Goal: Information Seeking & Learning: Find specific fact

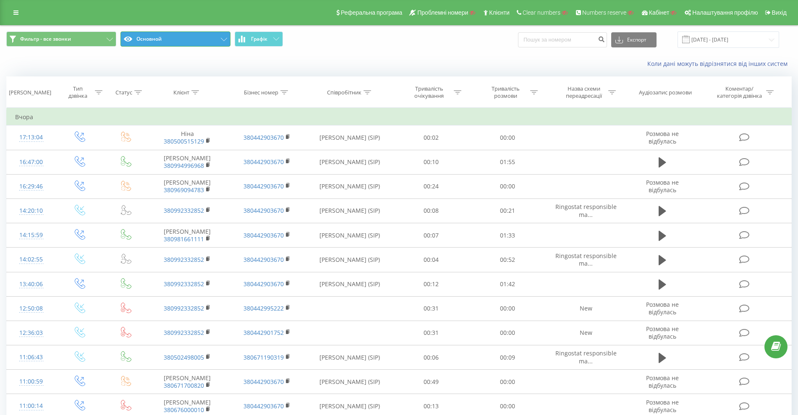
click at [165, 45] on button "Основной" at bounding box center [175, 38] width 110 height 15
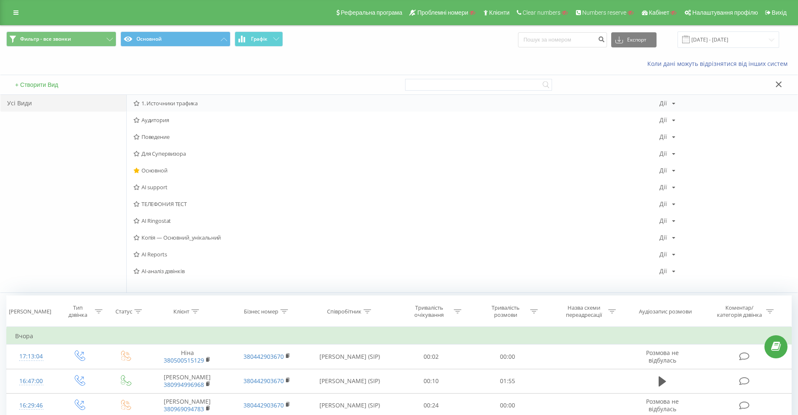
click at [165, 102] on span "1. Источники трафика" at bounding box center [396, 103] width 526 height 6
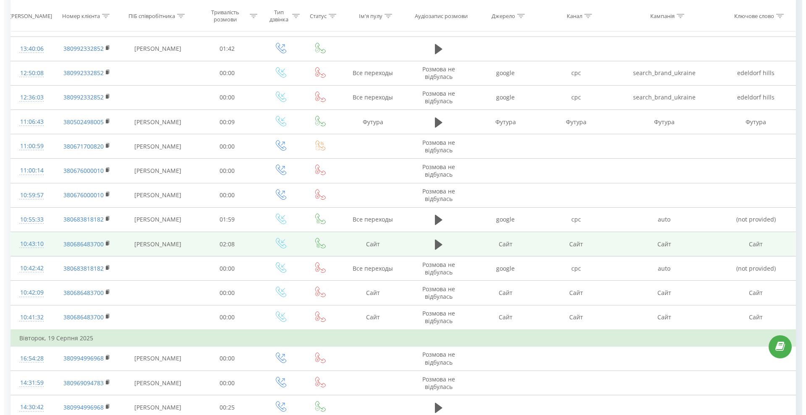
scroll to position [262, 0]
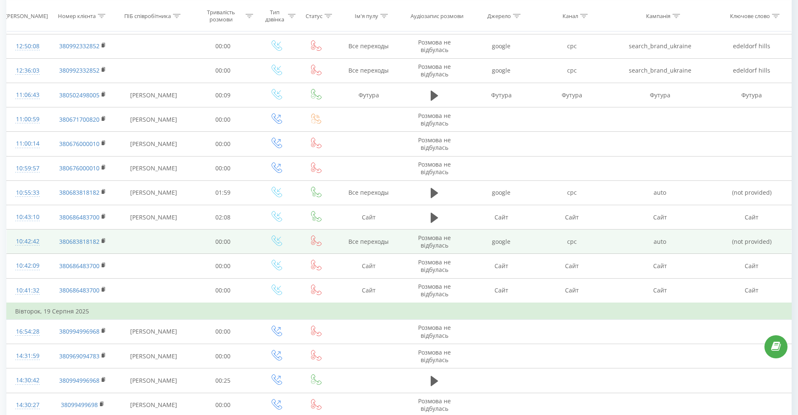
click at [28, 242] on div "10:42:42" at bounding box center [27, 241] width 25 height 16
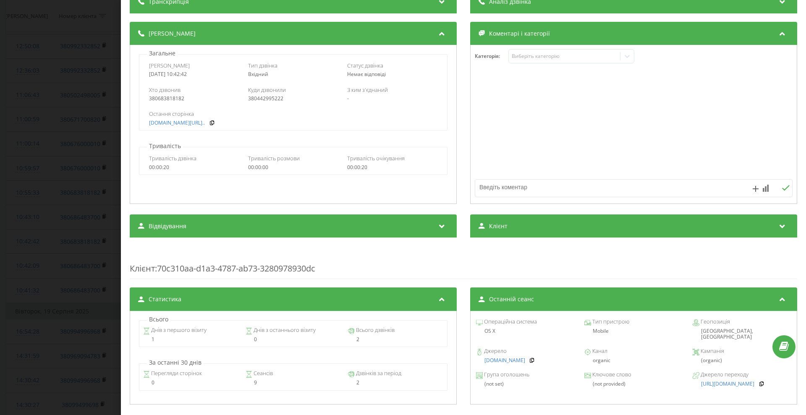
scroll to position [105, 0]
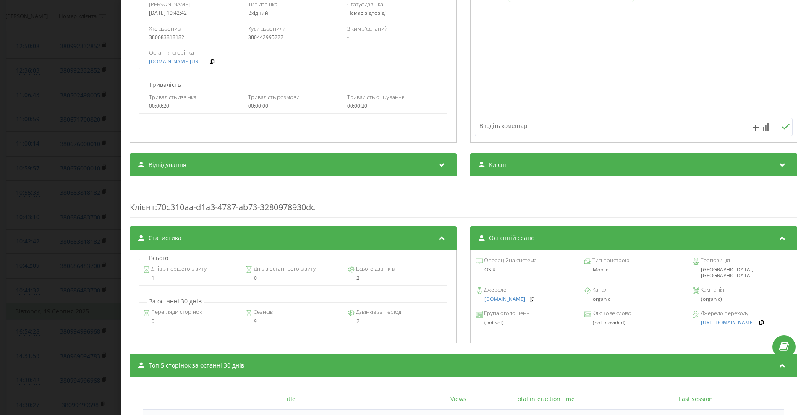
click at [392, 171] on div "Відвідування" at bounding box center [293, 164] width 327 height 23
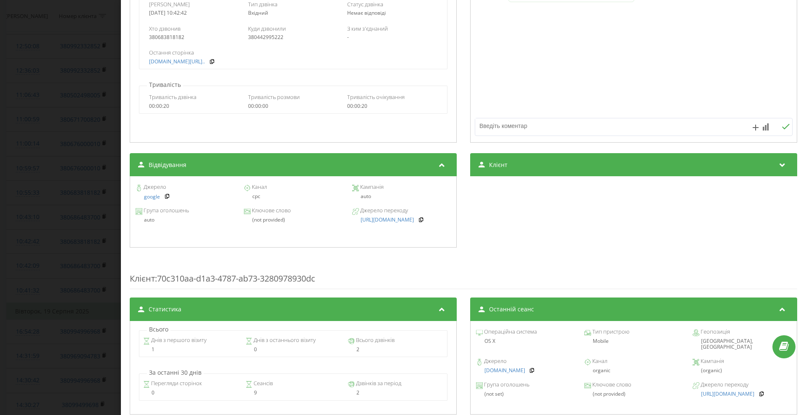
click at [515, 173] on div "Клієнт" at bounding box center [633, 164] width 327 height 23
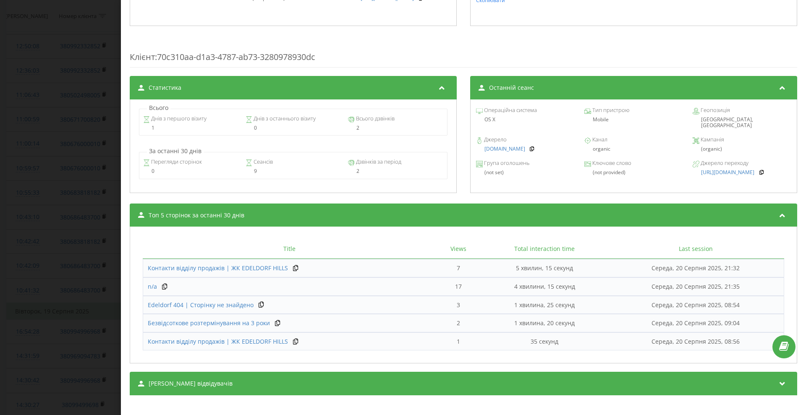
scroll to position [332, 0]
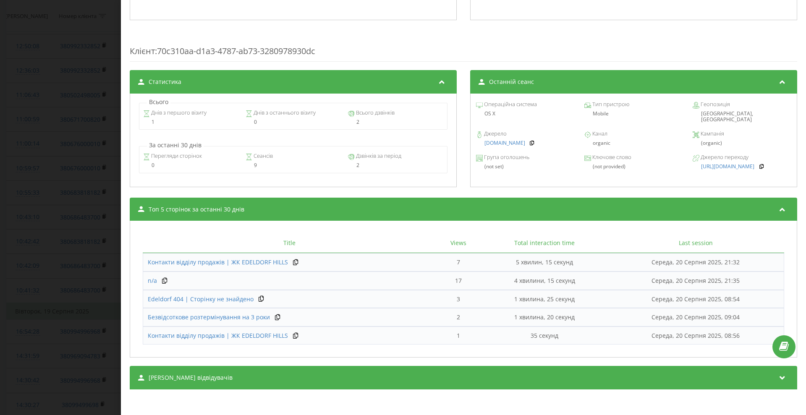
click at [269, 376] on div "Сеанси відвідувачів" at bounding box center [463, 377] width 667 height 23
drag, startPoint x: 269, startPoint y: 376, endPoint x: 220, endPoint y: 375, distance: 49.5
click at [220, 375] on div "Сеанси відвідувачів" at bounding box center [463, 377] width 667 height 23
click at [262, 373] on div "Сеанси відвідувачів" at bounding box center [463, 377] width 667 height 23
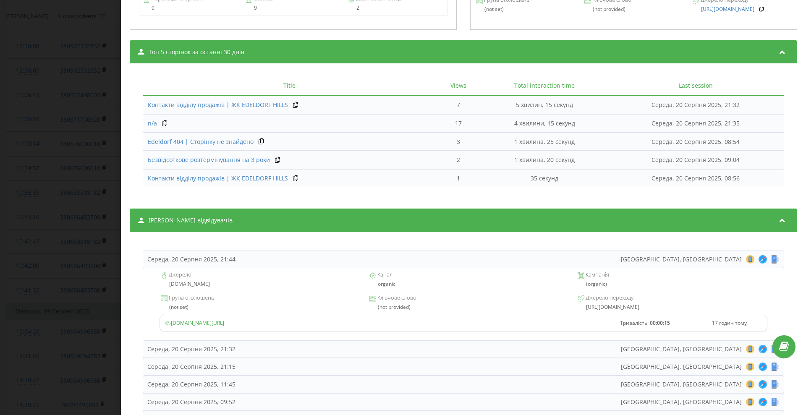
scroll to position [595, 0]
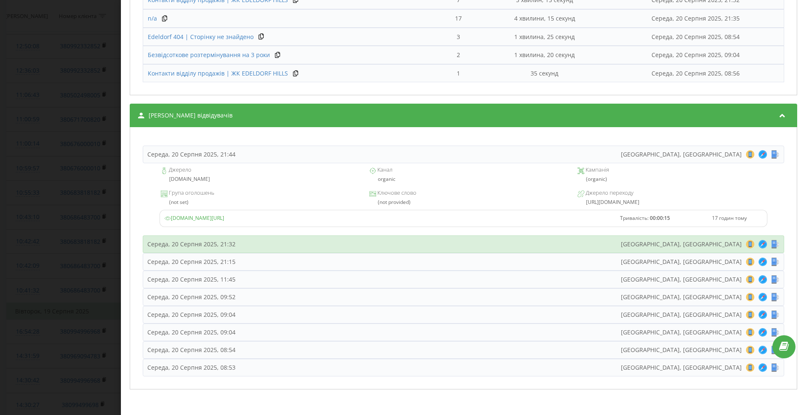
click at [326, 236] on div "Середа, 20 Серпня 2025, 21:32 Kyiv, Ukraine 8 18 28 38 48 58 68 78 88 98 108 11…" at bounding box center [463, 244] width 641 height 18
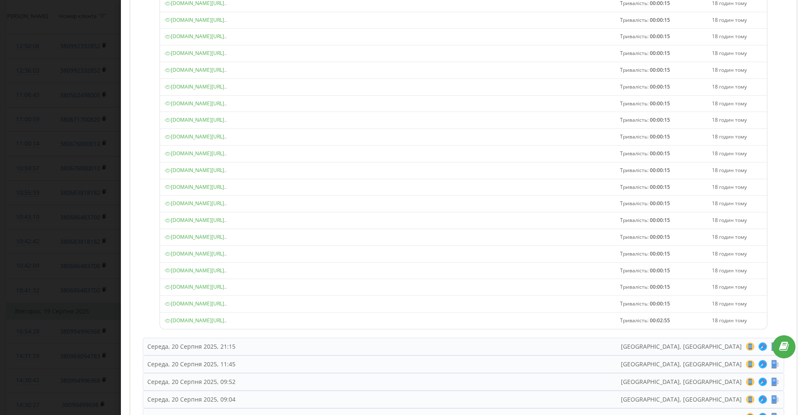
scroll to position [859, 0]
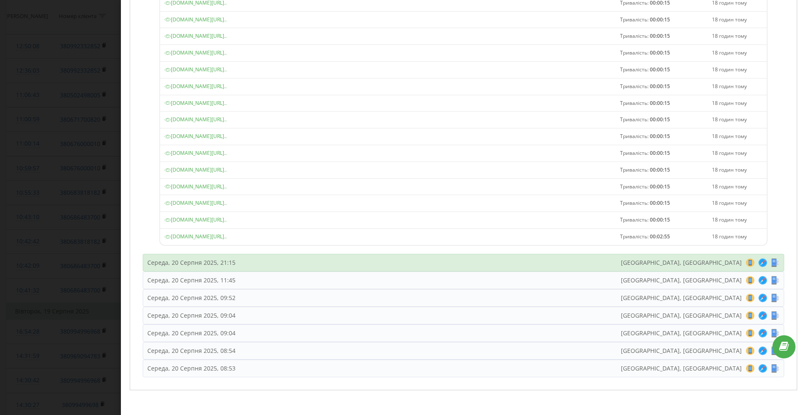
click at [298, 266] on div "Середа, 20 Серпня 2025, 21:15 Kyiv, Ukraine 8 18 28 38 48 58 68 78 88 98 108 11…" at bounding box center [463, 263] width 641 height 18
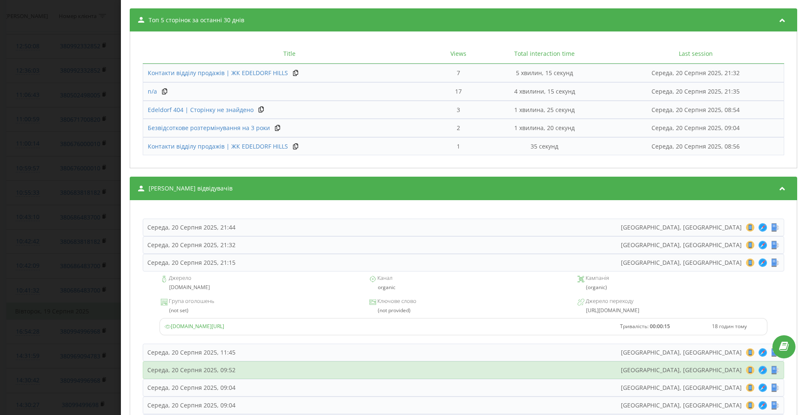
scroll to position [574, 0]
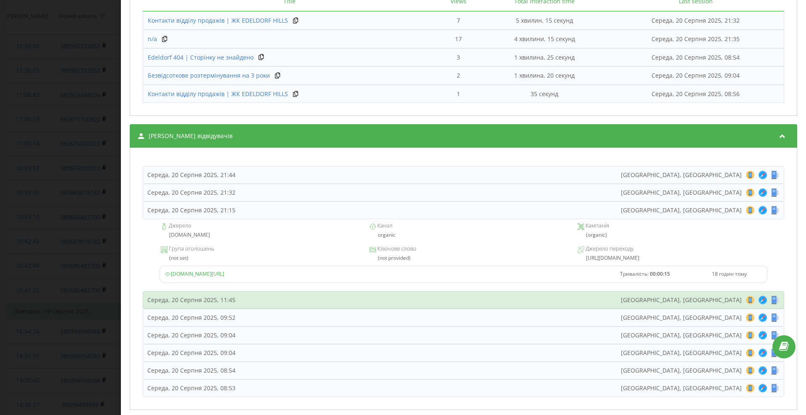
click at [282, 303] on div "Середа, 20 Серпня 2025, 11:45 Kyiv, Ukraine 8 18 28 38 48 58 68 78 88 98 108 11…" at bounding box center [463, 300] width 641 height 18
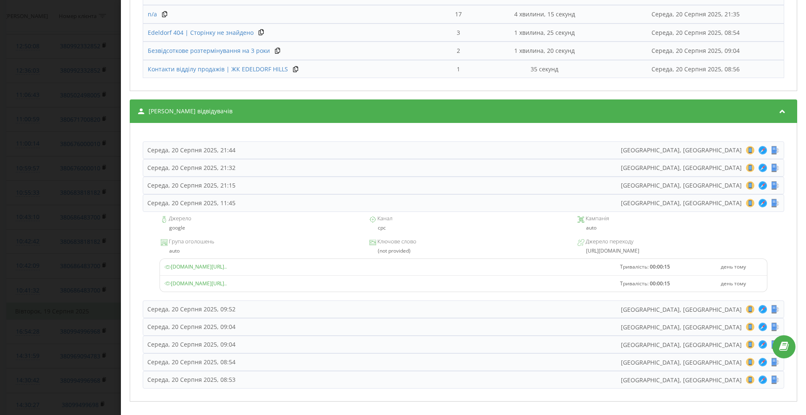
scroll to position [611, 0]
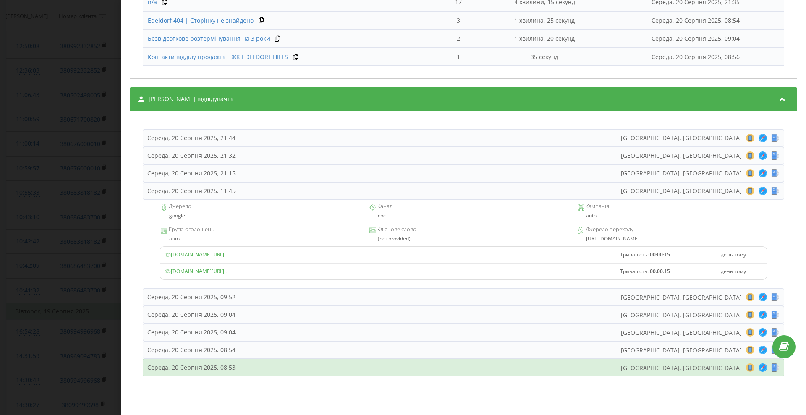
click at [290, 371] on div "Середа, 20 Серпня 2025, 08:53 Kyiv, Ukraine 8 18 28 38 48 58 68 78 88 98 108 11…" at bounding box center [463, 368] width 641 height 18
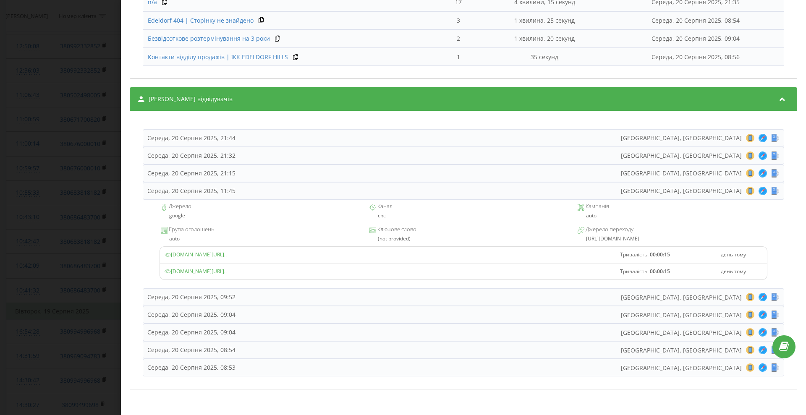
scroll to position [595, 0]
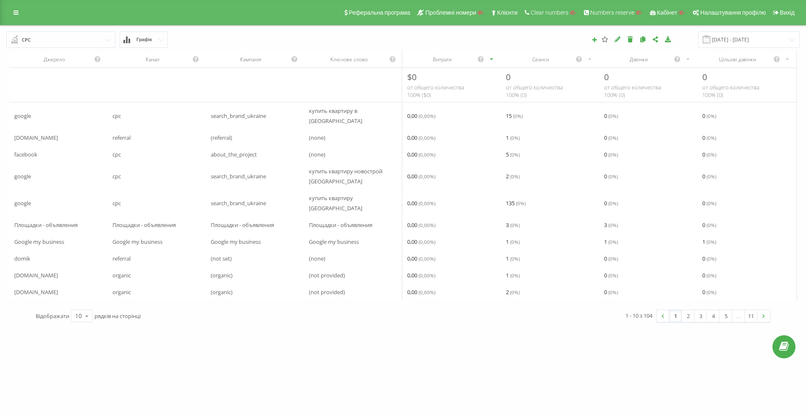
click at [591, 57] on icon "scrollable content" at bounding box center [589, 59] width 5 height 10
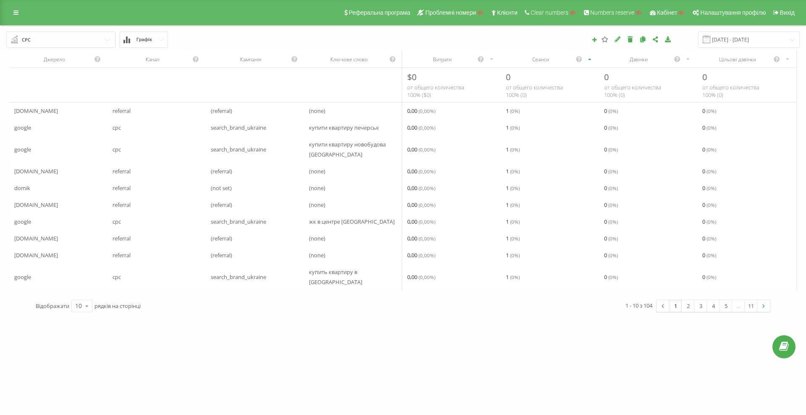
click at [590, 60] on icon "scrollable content" at bounding box center [589, 59] width 5 height 10
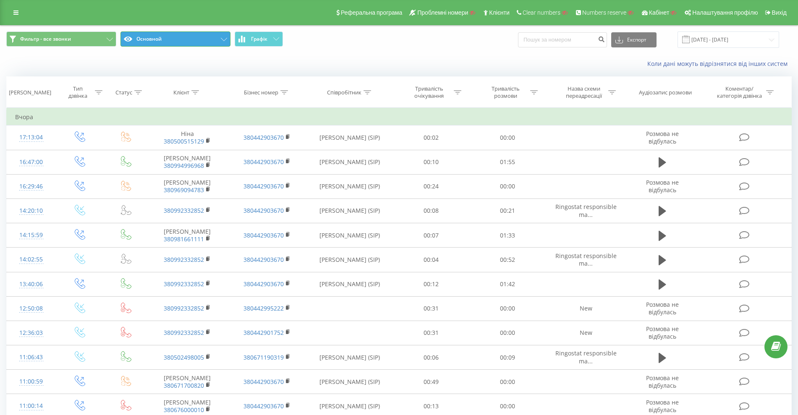
click at [145, 35] on button "Основной" at bounding box center [175, 38] width 110 height 15
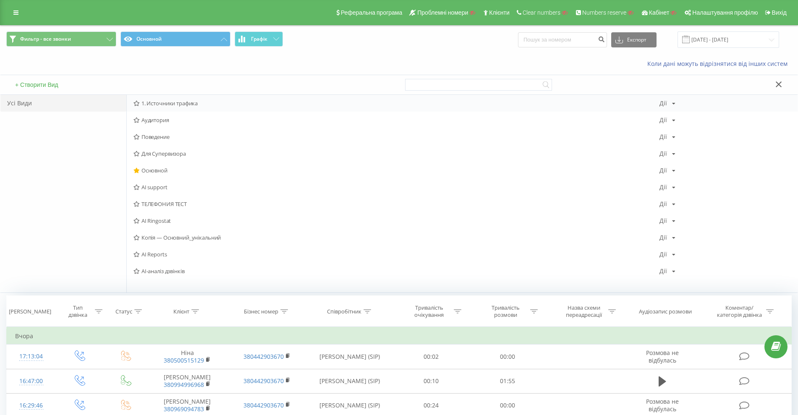
click at [153, 101] on span "1. Источники трафика" at bounding box center [396, 103] width 526 height 6
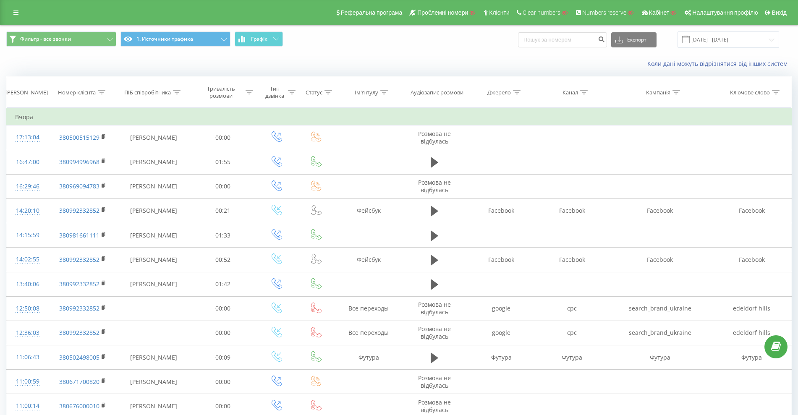
scroll to position [262, 0]
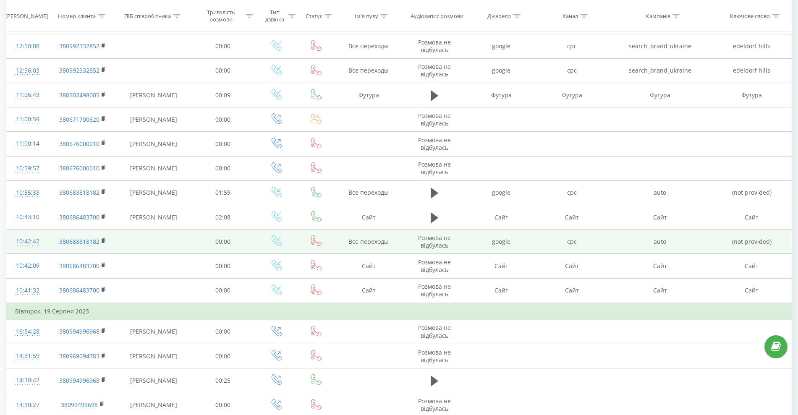
click at [101, 242] on td "380683818182" at bounding box center [83, 242] width 68 height 24
click at [102, 241] on icon at bounding box center [104, 241] width 5 height 6
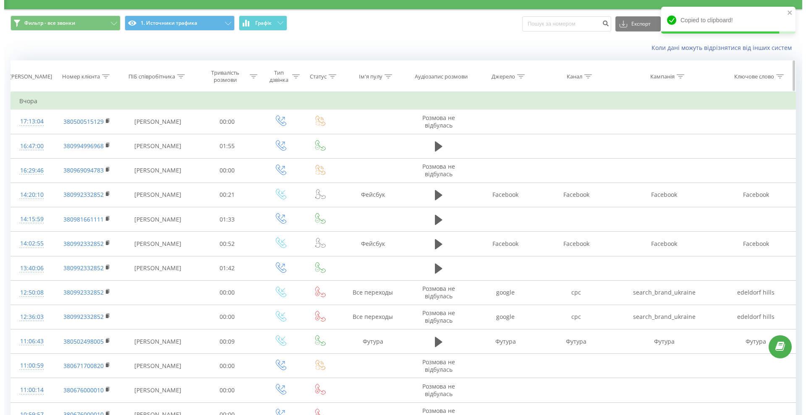
scroll to position [0, 0]
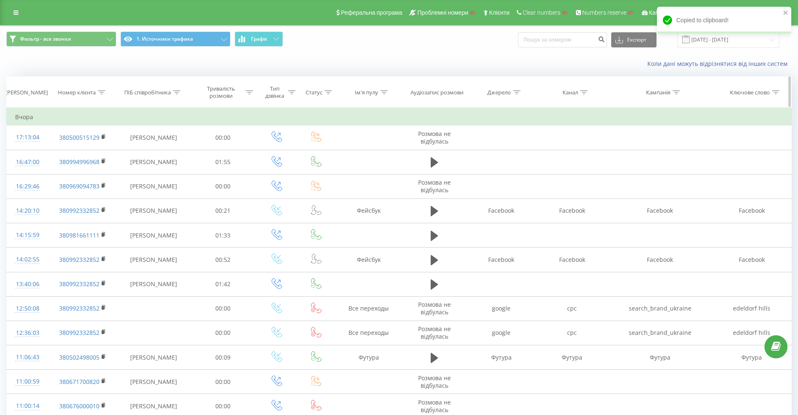
click at [99, 90] on icon at bounding box center [102, 92] width 8 height 4
click at [76, 149] on input "text" at bounding box center [83, 152] width 74 height 15
paste input "380683818182"
type input "380683818182"
click at [103, 166] on span "OK" at bounding box center [100, 168] width 23 height 13
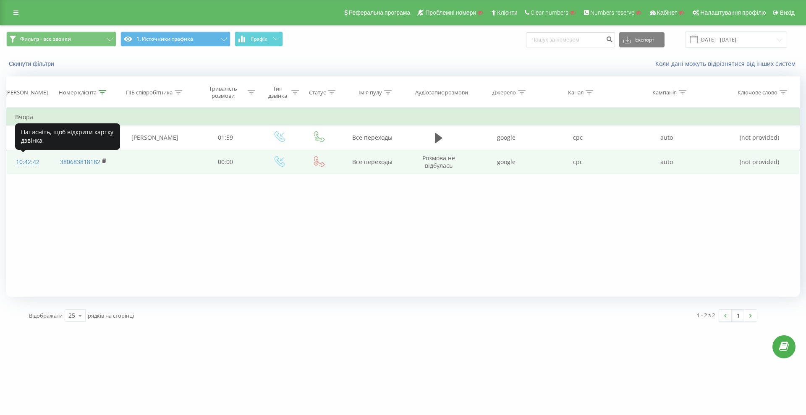
click at [31, 164] on div "10:42:42" at bounding box center [28, 162] width 26 height 16
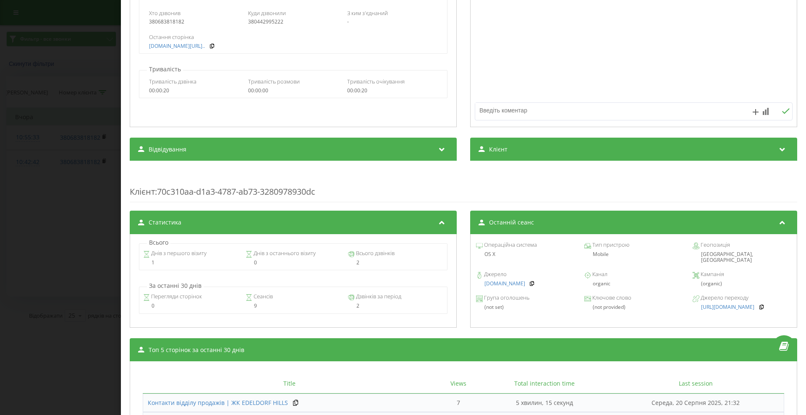
scroll to position [261, 0]
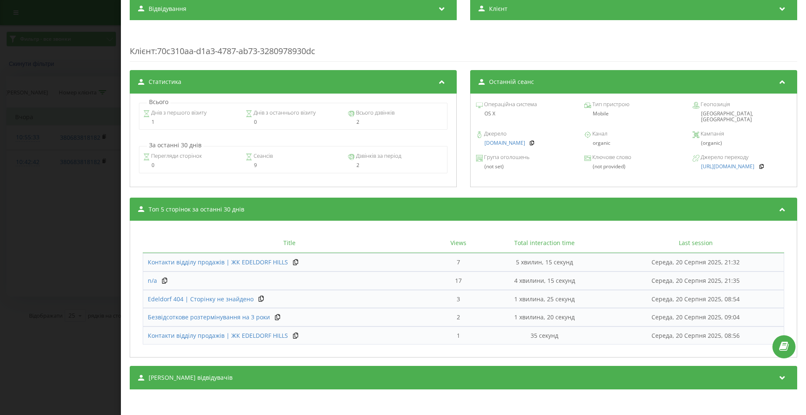
click at [310, 379] on div "Сеанси відвідувачів" at bounding box center [463, 377] width 667 height 23
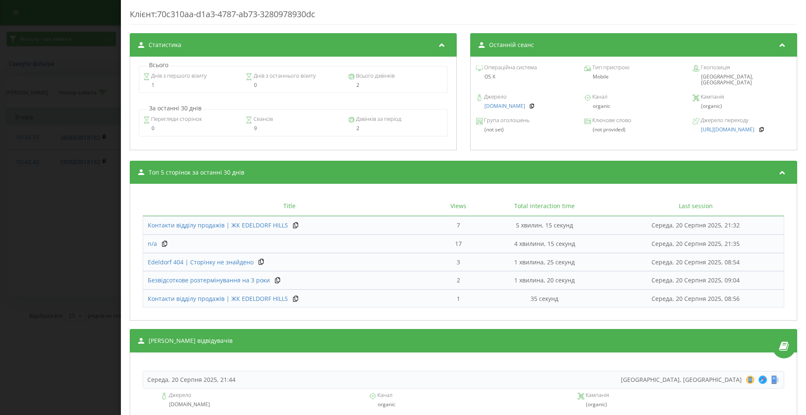
scroll to position [523, 0]
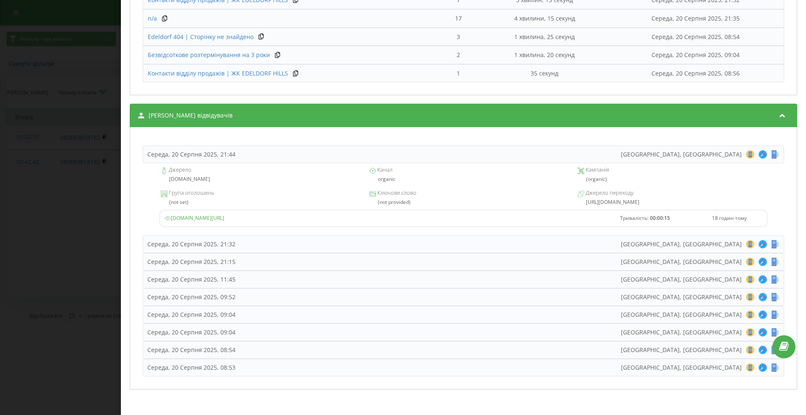
click at [252, 367] on div "Середа, 20 Серпня 2025, 08:53 Kyiv, Ukraine 8 18 28 38 48 58 68 78 88 98 108 11…" at bounding box center [463, 368] width 641 height 18
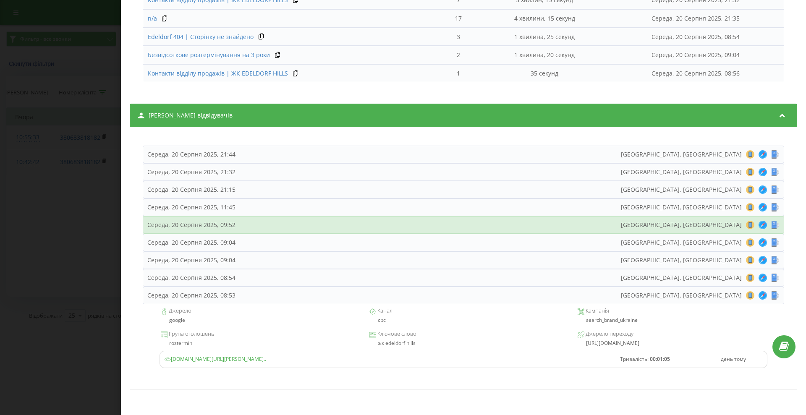
click at [247, 222] on div "Середа, 20 Серпня 2025, 09:52 Kyiv, Ukraine 8 18 28 38 48 58 68 78 88 98 108 11…" at bounding box center [463, 225] width 641 height 18
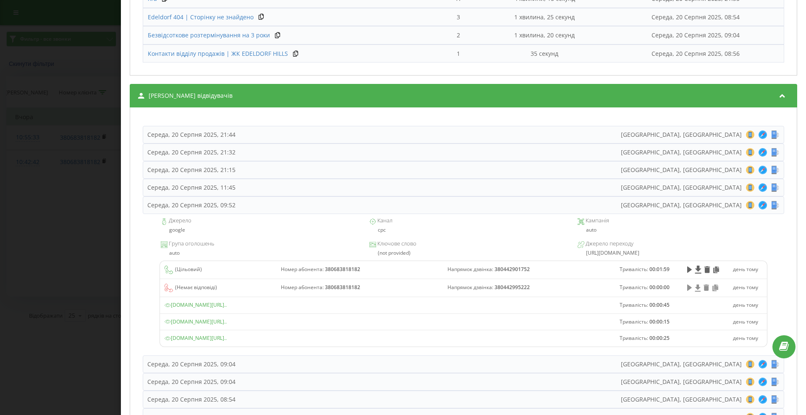
scroll to position [576, 0]
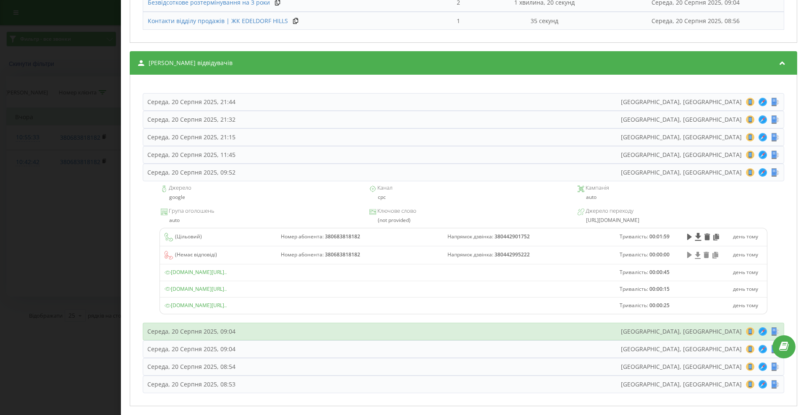
click at [258, 329] on div "Середа, 20 Серпня 2025, 09:04 Kyiv, Ukraine 8 18 28 38 48 58 68 78 88 98 108 11…" at bounding box center [463, 332] width 641 height 18
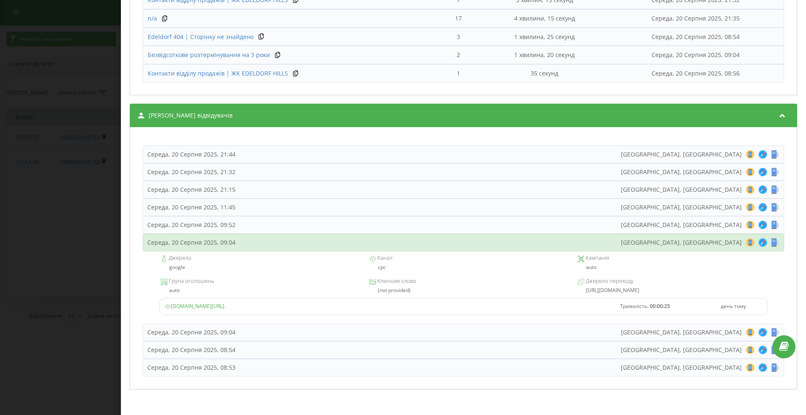
scroll to position [523, 0]
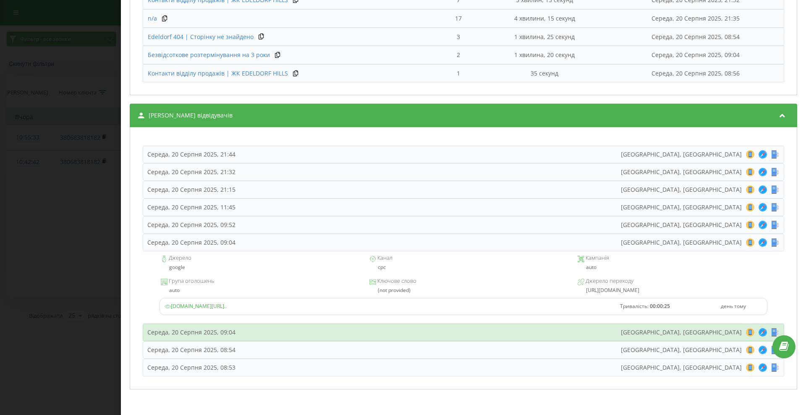
click at [270, 331] on div "Середа, 20 Серпня 2025, 09:04 Kyiv, Ukraine 8 18 28 38 48 58 68 78 88 98 108 11…" at bounding box center [463, 333] width 641 height 18
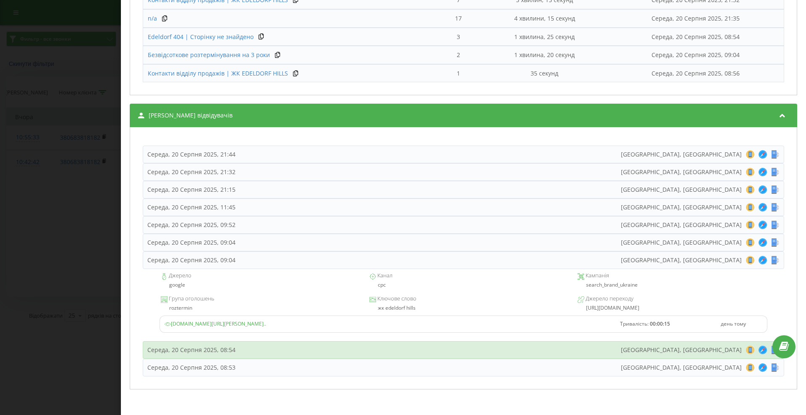
click at [298, 351] on div "Середа, 20 Серпня 2025, 08:54 Kyiv, Ukraine 8 18 28 38 48 58 68 78 88 98 108 11…" at bounding box center [463, 350] width 641 height 18
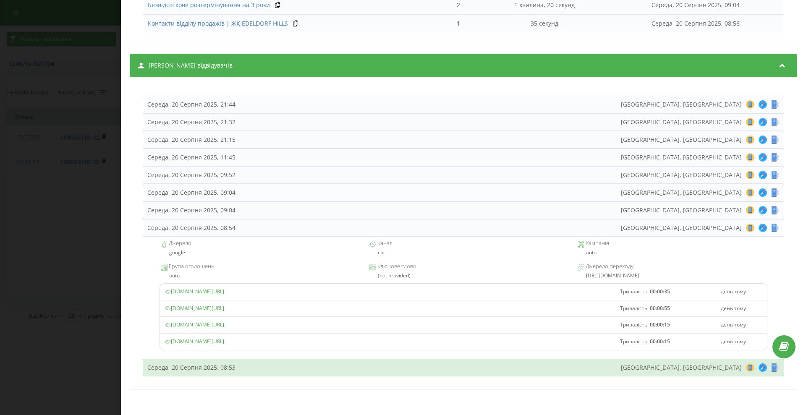
click at [288, 368] on div "Середа, 20 Серпня 2025, 08:53 Kyiv, Ukraine 8 18 28 38 48 58 68 78 88 98 108 11…" at bounding box center [463, 368] width 641 height 18
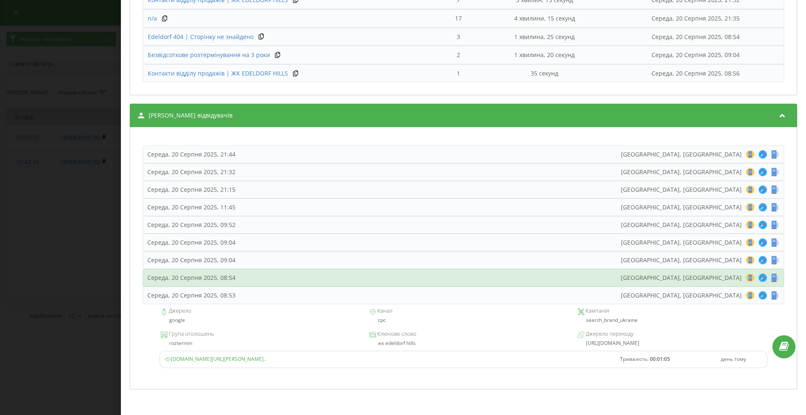
click at [280, 277] on div "Середа, 20 Серпня 2025, 08:54 Kyiv, Ukraine 8 18 28 38 48 58 68 78 88 98 108 11…" at bounding box center [463, 278] width 641 height 18
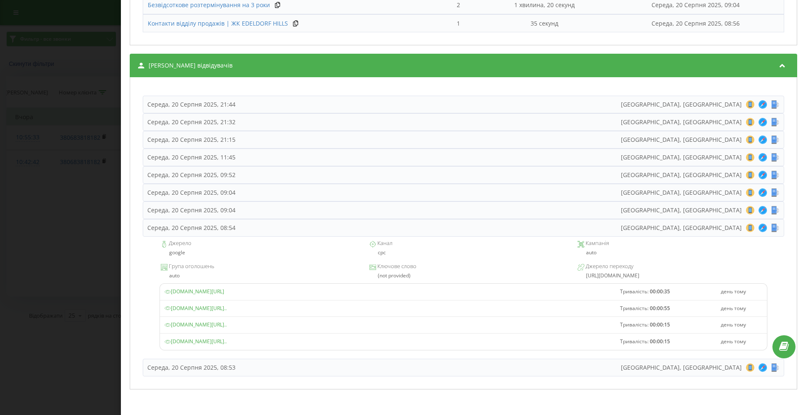
click at [259, 370] on div "Середа, 20 Серпня 2025, 08:53 Kyiv, Ukraine 8 18 28 38 48 58 68 78 88 98 108 11…" at bounding box center [463, 368] width 641 height 18
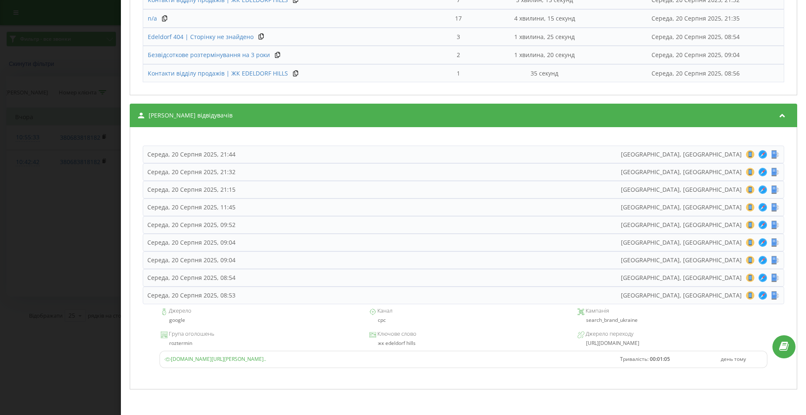
scroll to position [523, 0]
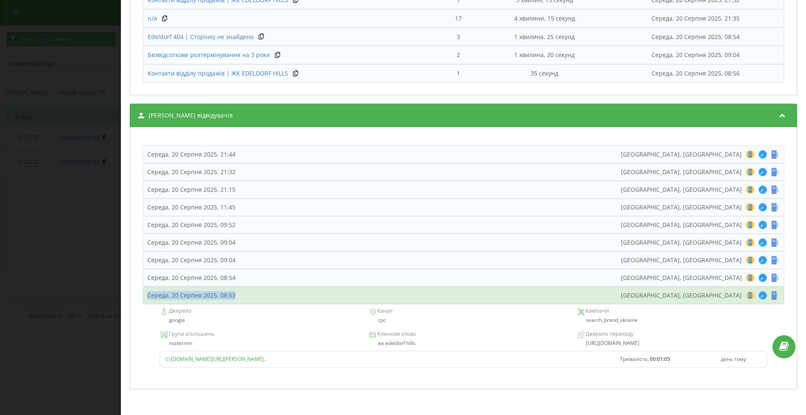
copy div "Середа, 20 Серпня 2025, 08:53"
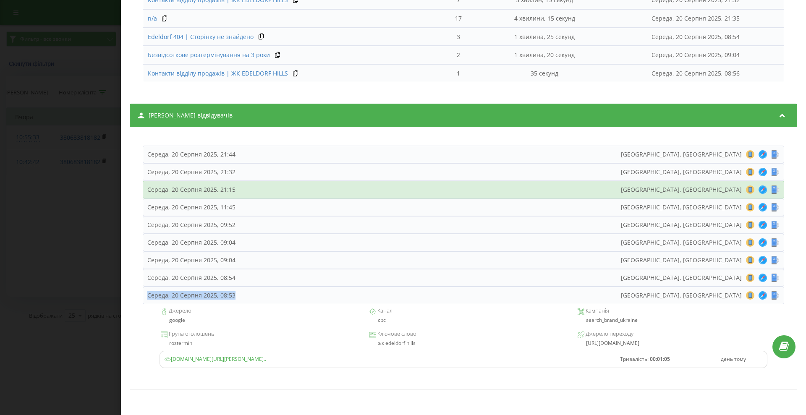
drag, startPoint x: 142, startPoint y: 295, endPoint x: 245, endPoint y: 188, distance: 148.4
click at [239, 295] on div "Середа, 20 Серпня 2025, 21:44 Kyiv, Ukraine 8 18 28 38 48 58 68 78 88 98 108 11…" at bounding box center [463, 257] width 658 height 253
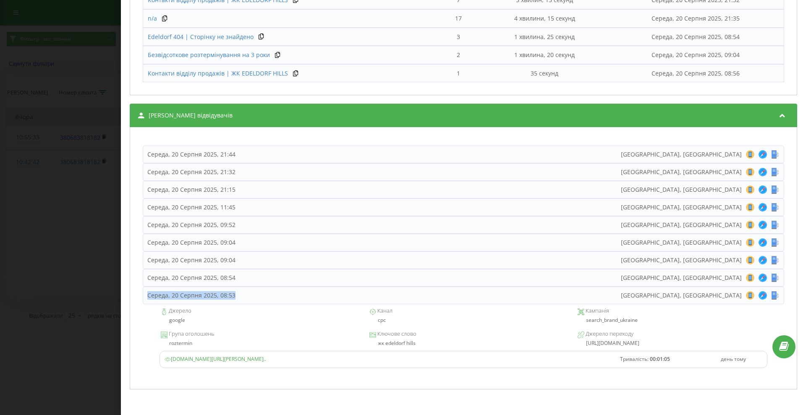
drag, startPoint x: 170, startPoint y: 310, endPoint x: 647, endPoint y: 340, distance: 478.9
click at [647, 340] on div "Джерело google Канал cpc Кампанія search_brand_ukraine Група оголошень roztermi…" at bounding box center [463, 340] width 641 height 72
copy div "Джерело google Канал cpc Кампанія search_brand_ukraine Група оголошень roztermi…"
drag, startPoint x: 453, startPoint y: 357, endPoint x: 311, endPoint y: 361, distance: 141.9
click at [311, 361] on div "edeldorf.com.ua/ua/blog/bezvidsotkove-rozterminuvannya-na-3-roki?gad_source=1&g…" at bounding box center [387, 359] width 446 height 7
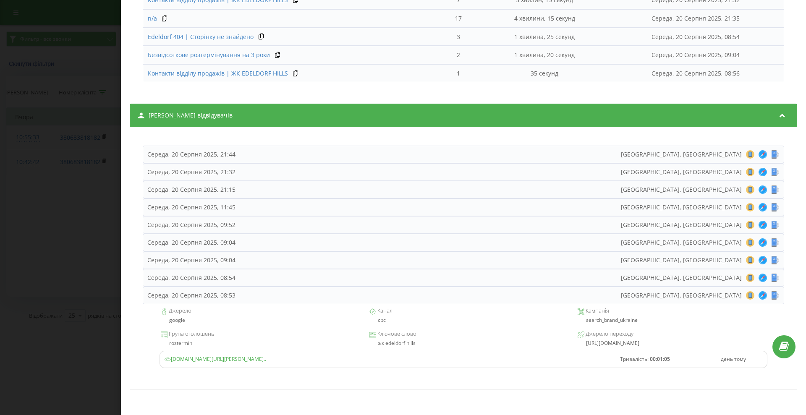
click at [167, 360] on icon at bounding box center [167, 359] width 6 height 6
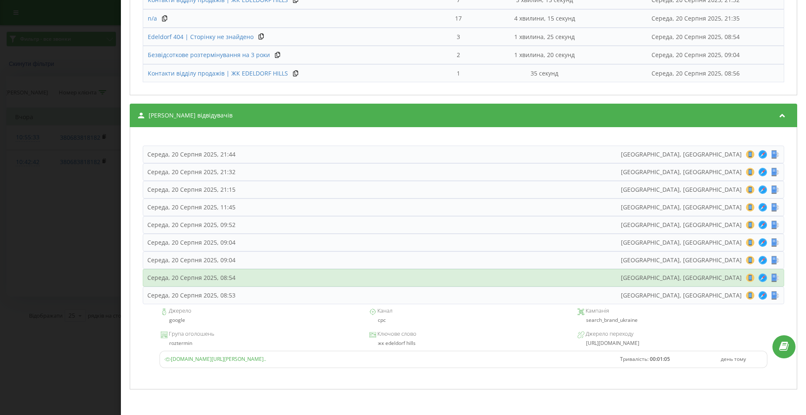
click at [242, 277] on div "Середа, 20 Серпня 2025, 08:54 Kyiv, Ukraine 8 18 28 38 48 58 68 78 88 98 108 11…" at bounding box center [463, 278] width 641 height 18
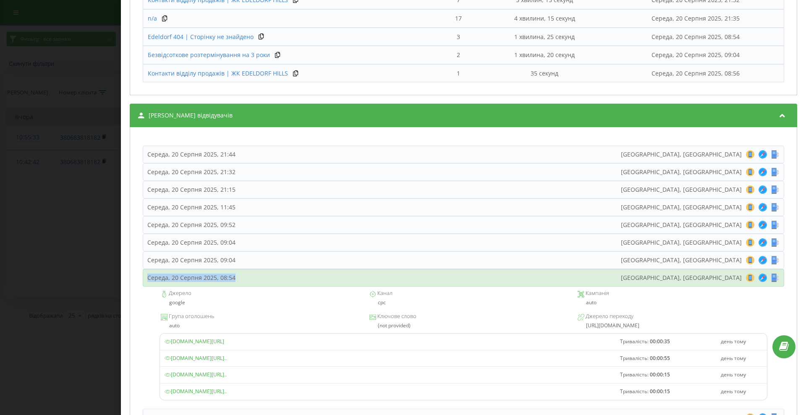
copy div "Середа, 20 Серпня 2025, 08:54"
drag, startPoint x: 242, startPoint y: 279, endPoint x: 147, endPoint y: 277, distance: 94.8
click at [147, 277] on div "Середа, 20 Серпня 2025, 08:54 Kyiv, Ukraine 8 18 28 38 48 58 68 78 88 98 108 11…" at bounding box center [463, 278] width 641 height 18
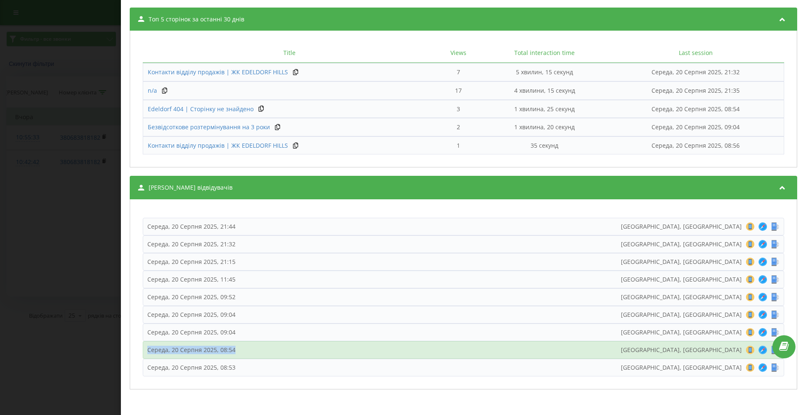
click at [177, 350] on div "Середа, 20 Серпня 2025, 08:54" at bounding box center [191, 350] width 88 height 8
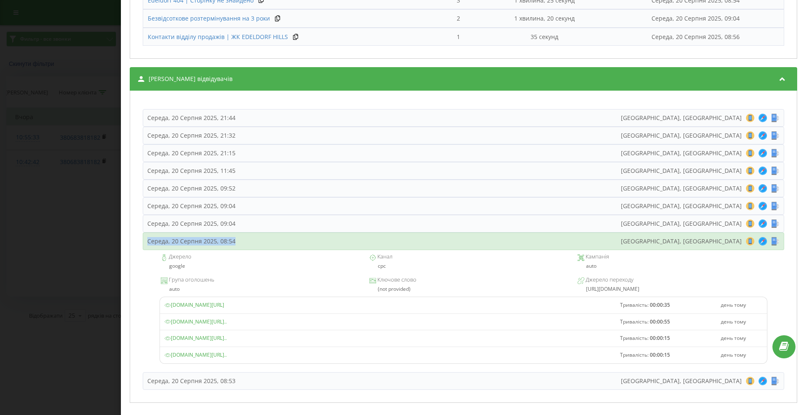
scroll to position [573, 0]
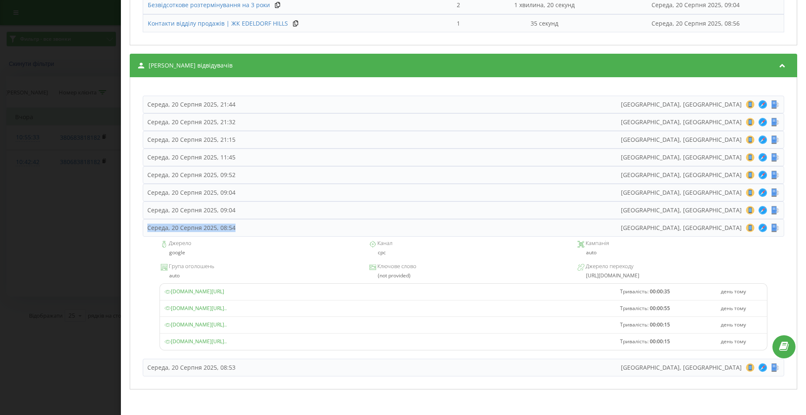
drag, startPoint x: 167, startPoint y: 243, endPoint x: 645, endPoint y: 273, distance: 478.9
click at [645, 273] on div "Джерело google Канал cpc Кампанія auto Група оголошень auto Ключове слово (not …" at bounding box center [463, 298] width 641 height 122
copy div "Джерело google Канал cpc Кампанія auto Група оголошень auto Ключове слово (not …"
click at [227, 341] on span "edeldorf.com.ua/ua/flats?gad_source=1&gad_campaignid=22133211724&gbraid=0AAAAAq…" at bounding box center [195, 341] width 62 height 7
click at [227, 342] on span "edeldorf.com.ua/ua/flats?gad_source=1&gad_campaignid=22133211724&gbraid=0AAAAAq…" at bounding box center [195, 341] width 62 height 7
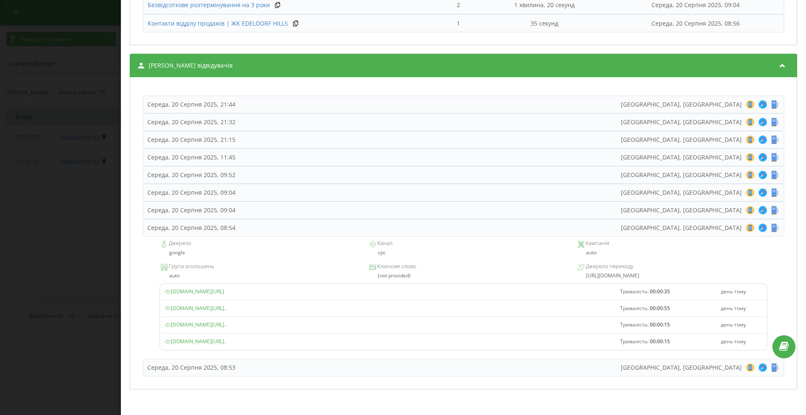
click at [227, 322] on span "edeldorf.com.ua/ua/flats?gad_source=1&gad_campaignid=22133211724&gbraid=0AAAAAq…" at bounding box center [195, 324] width 62 height 7
click at [213, 306] on span "edeldorf.com.ua/ua/flats?gad_source=1&gad_campaignid=22133211724&gbraid=0AAAAAq…" at bounding box center [195, 308] width 62 height 7
click at [223, 292] on span "edeldorf.com.ua/ua/contacts" at bounding box center [194, 291] width 60 height 7
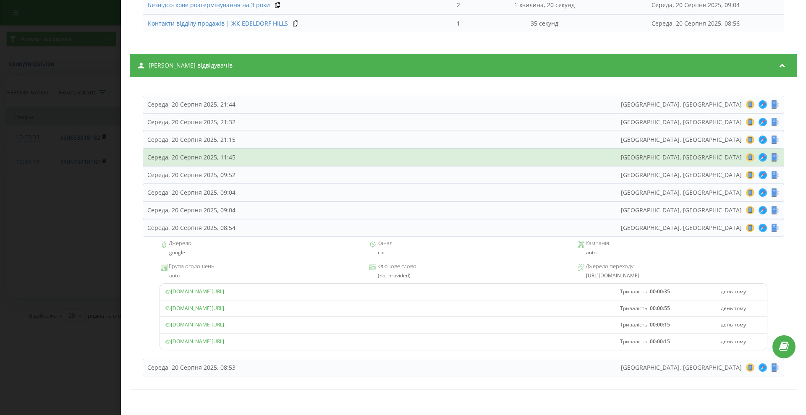
click at [240, 211] on div "Середа, 20 Серпня 2025, 09:04 Kyiv, Ukraine 8 18 28 38 48 58 68 78 88 98 108 11…" at bounding box center [463, 210] width 641 height 18
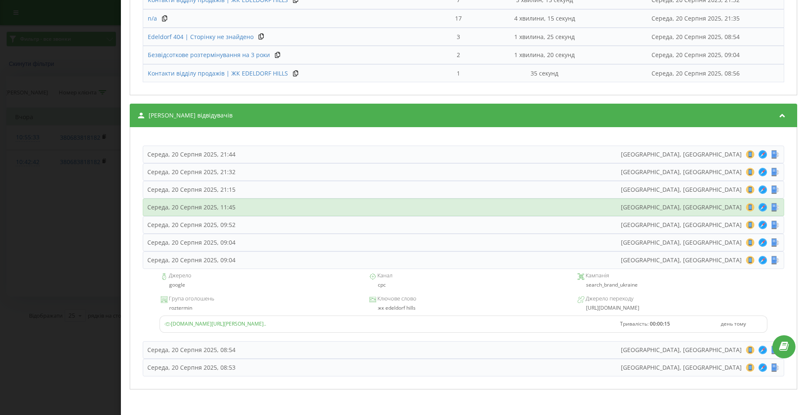
scroll to position [523, 0]
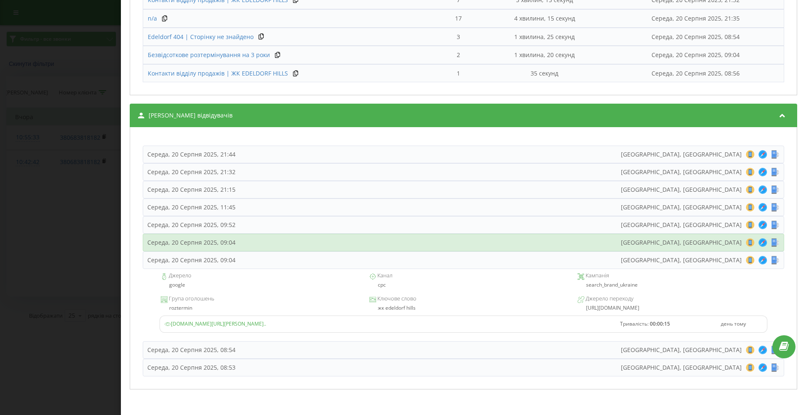
click at [239, 238] on div "Середа, 20 Серпня 2025, 09:04 Kyiv, Ukraine 8 18 28 38 48 58 68 78 88 98 108 11…" at bounding box center [463, 243] width 641 height 18
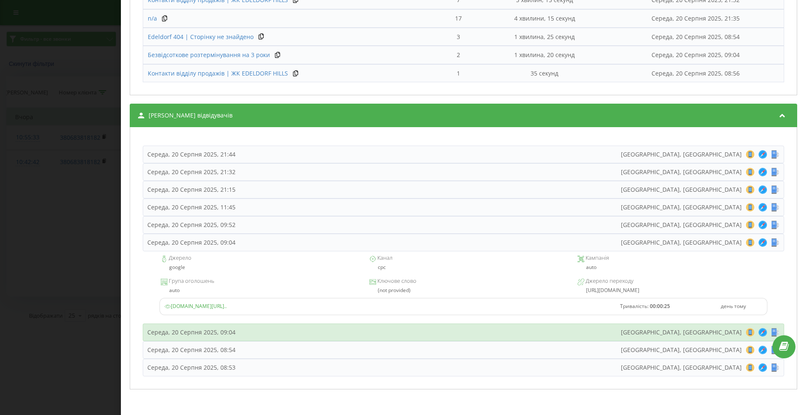
click at [220, 334] on div "Середа, 20 Серпня 2025, 09:04" at bounding box center [191, 332] width 88 height 8
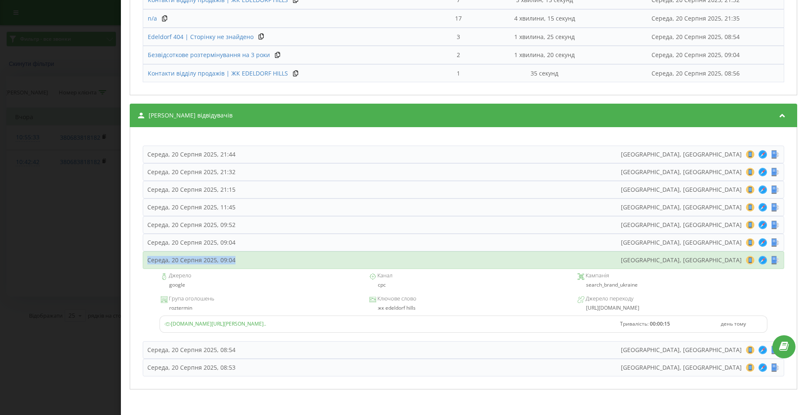
copy div "Середа, 20 Серпня 2025, 09:04"
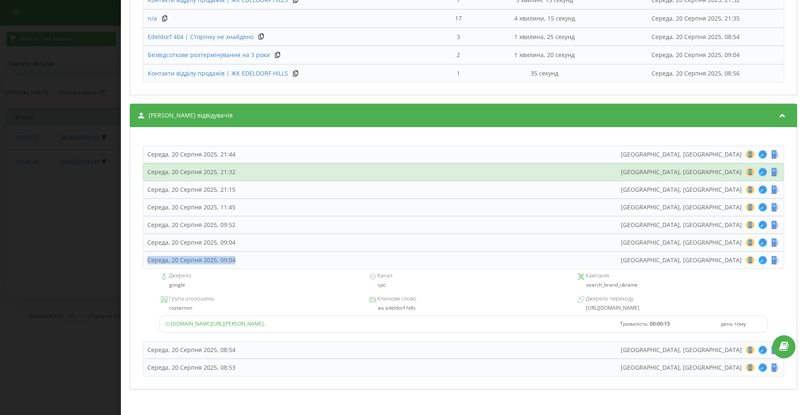
drag, startPoint x: 146, startPoint y: 260, endPoint x: 234, endPoint y: 243, distance: 89.7
click at [237, 259] on div "Середа, 20 Серпня 2025, 09:04 Kyiv, Ukraine 8 18 28 38 48 58 68 78 88 98 108 11…" at bounding box center [463, 260] width 641 height 18
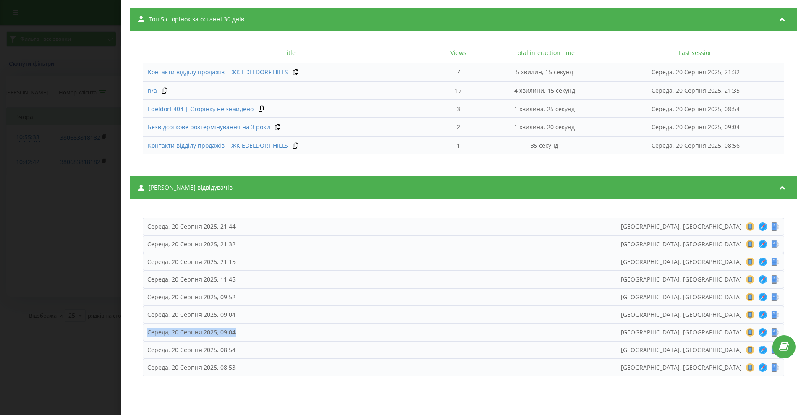
scroll to position [451, 0]
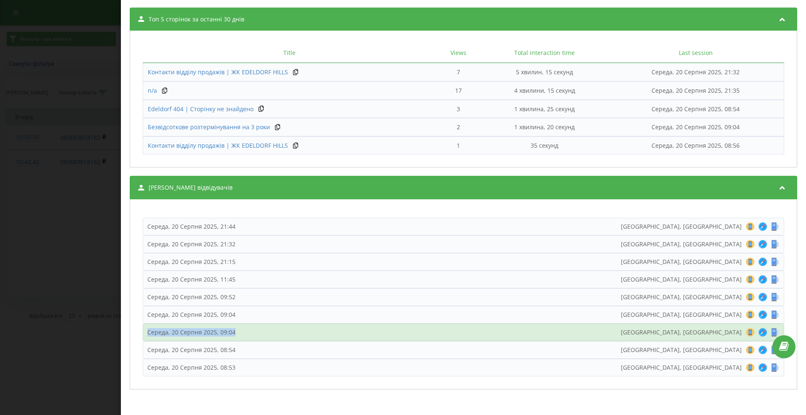
click at [245, 327] on div "Середа, 20 Серпня 2025, 09:04 Kyiv, Ukraine 8 18 28 38 48 58 68 78 88 98 108 11…" at bounding box center [463, 333] width 641 height 18
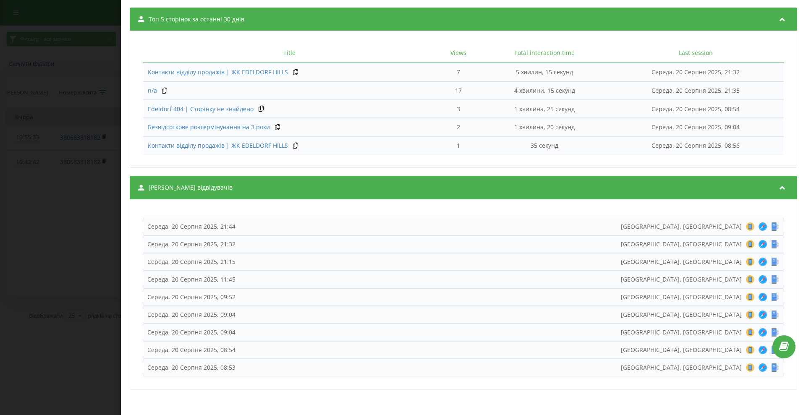
scroll to position [523, 0]
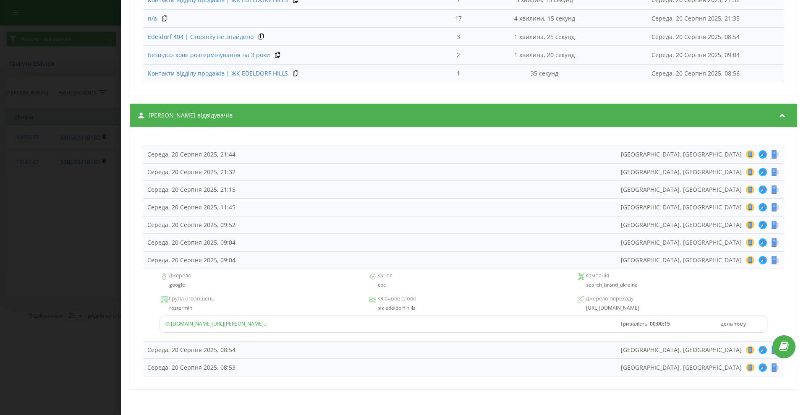
copy div "Джерело google Канал cpc Кампанія search_brand_ukraine Група оголошень roztermi…"
drag, startPoint x: 165, startPoint y: 274, endPoint x: 605, endPoint y: 273, distance: 439.7
click at [645, 305] on div "Джерело google Канал cpc Кампанія search_brand_ukraine Група оголошень roztermi…" at bounding box center [463, 305] width 641 height 72
drag, startPoint x: 244, startPoint y: 324, endPoint x: 248, endPoint y: 319, distance: 6.0
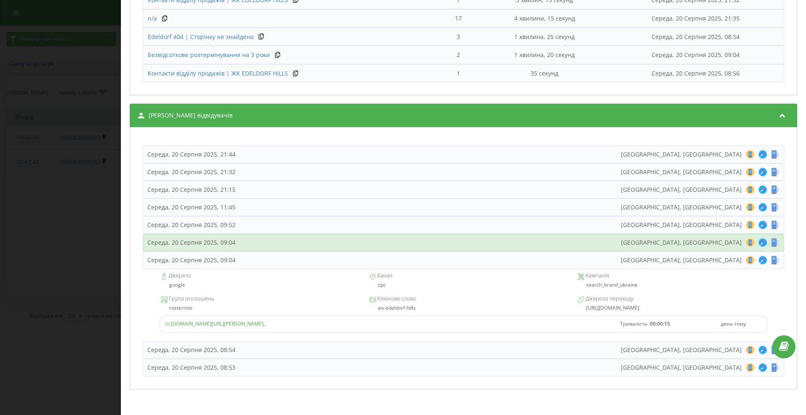
click at [255, 244] on div "Середа, 20 Серпня 2025, 09:04 Kyiv, Ukraine 8 18 28 38 48 58 68 78 88 98 108 11…" at bounding box center [463, 243] width 641 height 18
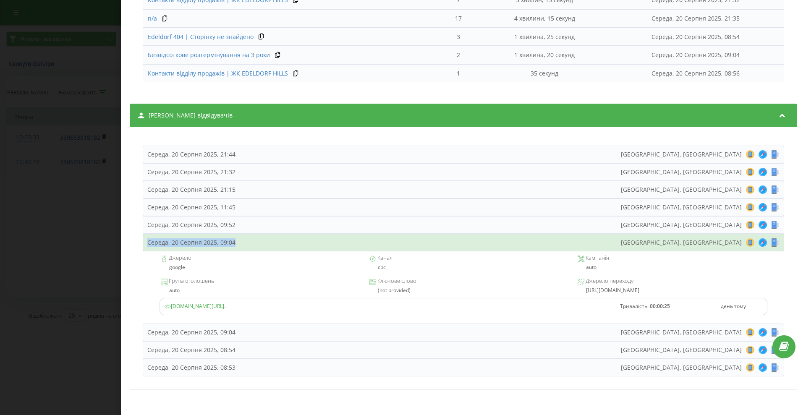
drag, startPoint x: 252, startPoint y: 244, endPoint x: 146, endPoint y: 242, distance: 105.3
click at [146, 242] on div "Середа, 20 Серпня 2025, 09:04 Kyiv, Ukraine 8 18 28 38 48 58 68 78 88 98 108 11…" at bounding box center [463, 243] width 641 height 18
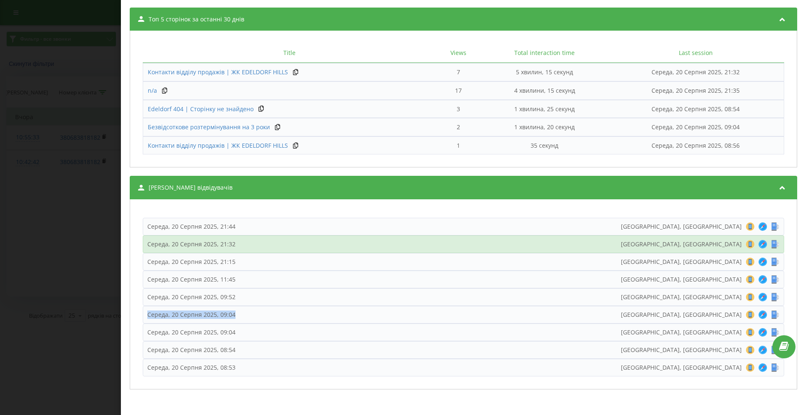
copy div "Середа, 20 Серпня 2025, 09:04"
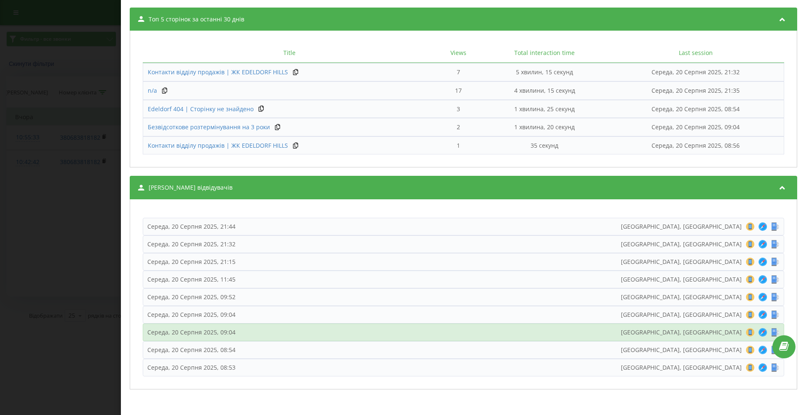
click at [227, 333] on div "Середа, 20 Серпня 2025, 09:04" at bounding box center [191, 332] width 88 height 8
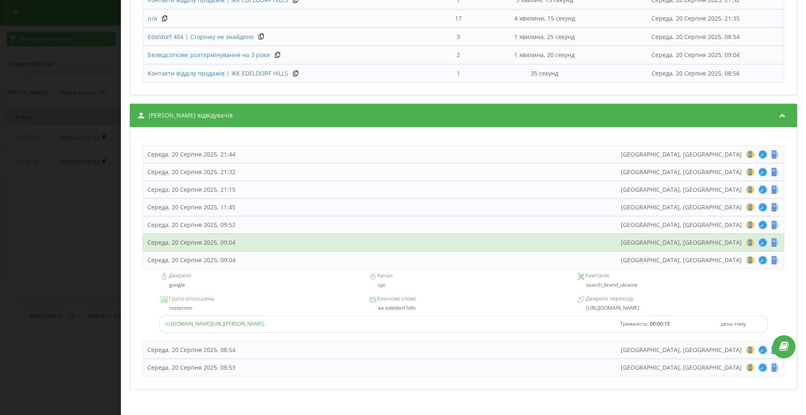
click at [240, 243] on div "Середа, 20 Серпня 2025, 09:04 Kyiv, Ukraine 8 18 28 38 48 58 68 78 88 98 108 11…" at bounding box center [463, 243] width 641 height 18
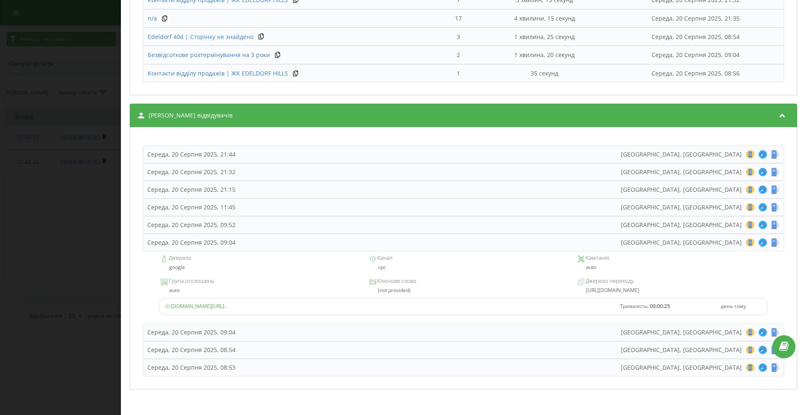
drag, startPoint x: 167, startPoint y: 258, endPoint x: 656, endPoint y: 286, distance: 489.2
click at [656, 286] on div "Джерело google Канал cpc Кампанія auto Група оголошень auto Ключове слово (not …" at bounding box center [463, 287] width 641 height 72
copy div "Джерело google Канал cpc Кампанія auto Група оголошень auto Ключове слово (not …"
click at [200, 305] on span "edeldorf.com.ua/ua/contacts?gad_source=1&gad_campaignid=22133211724&gbraid=0AAA…" at bounding box center [195, 306] width 62 height 7
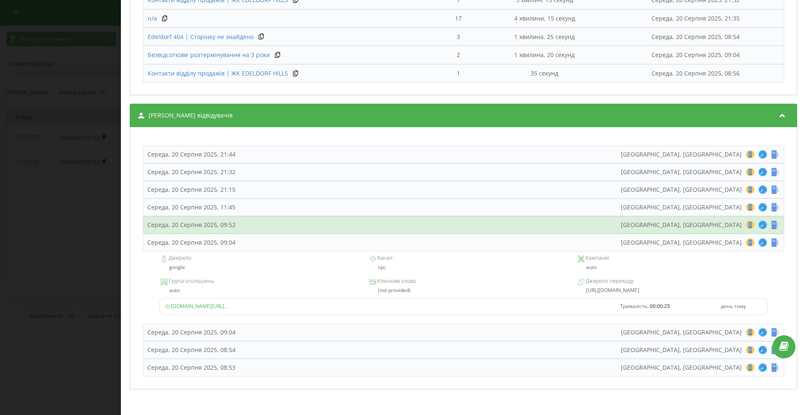
click at [237, 223] on div "Середа, 20 Серпня 2025, 09:52 Kyiv, Ukraine 8 18 28 38 48 58 68 78 88 98 108 11…" at bounding box center [463, 225] width 641 height 18
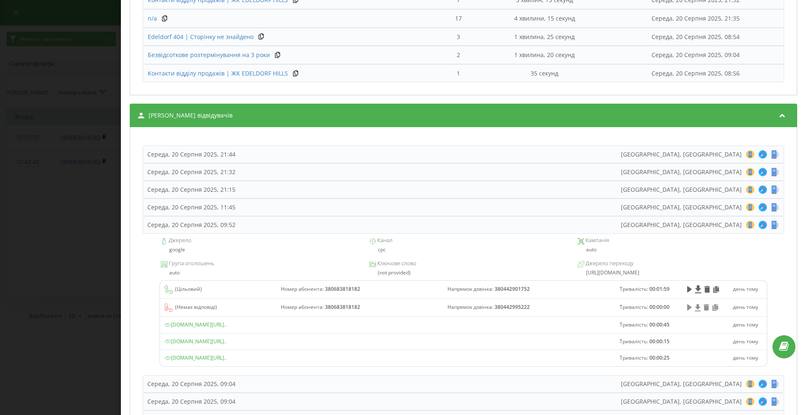
copy div "Джерело google Канал cpc Кампанія auto Група оголошень auto Ключове слово (not …"
drag, startPoint x: 169, startPoint y: 239, endPoint x: 645, endPoint y: 275, distance: 477.6
click at [645, 275] on div "Джерело google Канал cpc Кампанія auto Група оголошень auto Ключове слово (not …" at bounding box center [463, 304] width 641 height 141
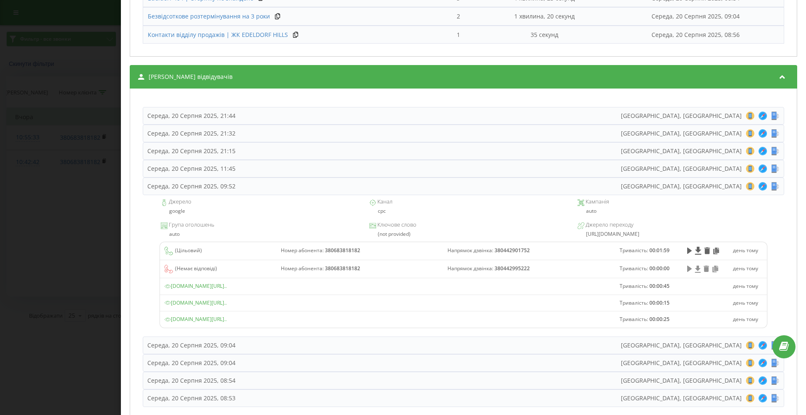
scroll to position [576, 0]
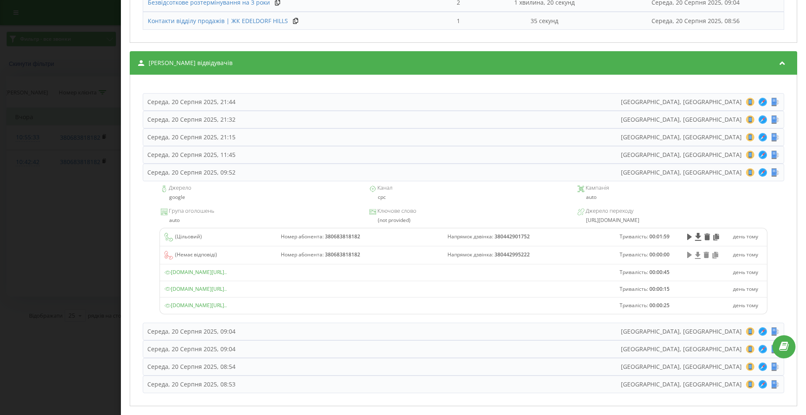
drag, startPoint x: 225, startPoint y: 289, endPoint x: 225, endPoint y: 279, distance: 10.5
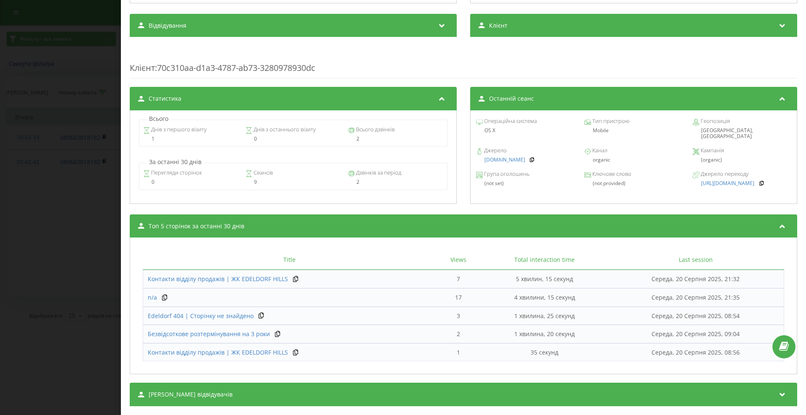
scroll to position [261, 0]
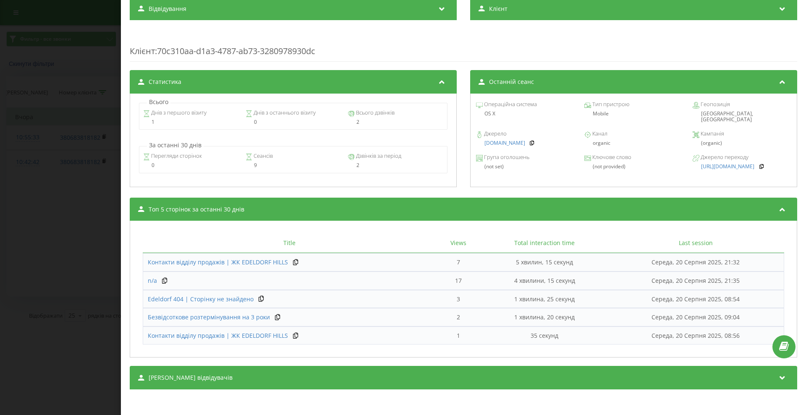
click at [364, 370] on div "[PERSON_NAME] відвідувачів" at bounding box center [463, 377] width 667 height 23
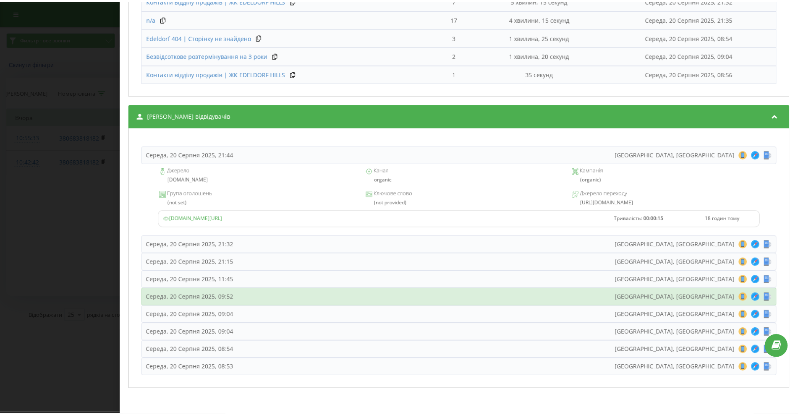
scroll to position [523, 0]
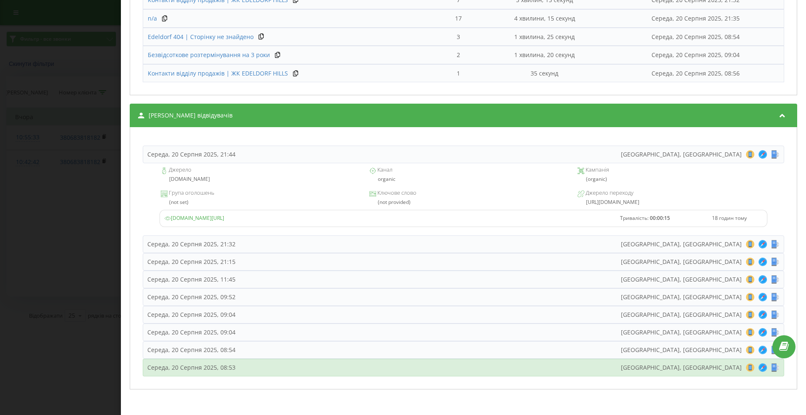
click at [392, 369] on div "Середа, 20 Серпня 2025, 08:53 Kyiv, Ukraine 8 18 28 38 48 58 68 78 88 98 108 11…" at bounding box center [463, 368] width 641 height 18
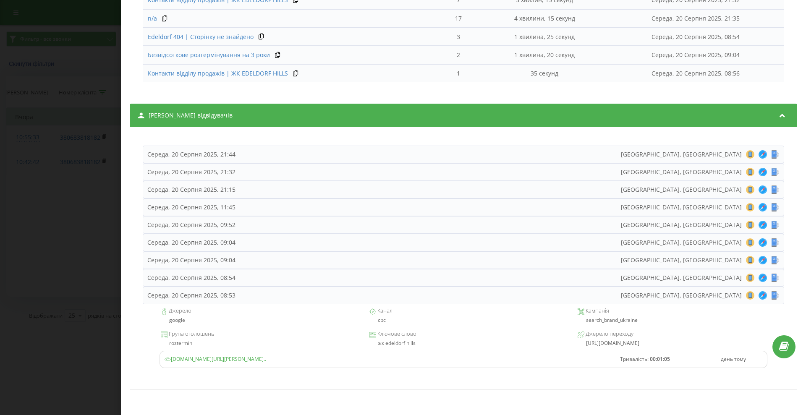
click at [52, 229] on div "Дзвінок : ua6_-1755675762.1622320 Транскрипція Для AI-аналізу майбутніх дзвінкі…" at bounding box center [403, 207] width 806 height 415
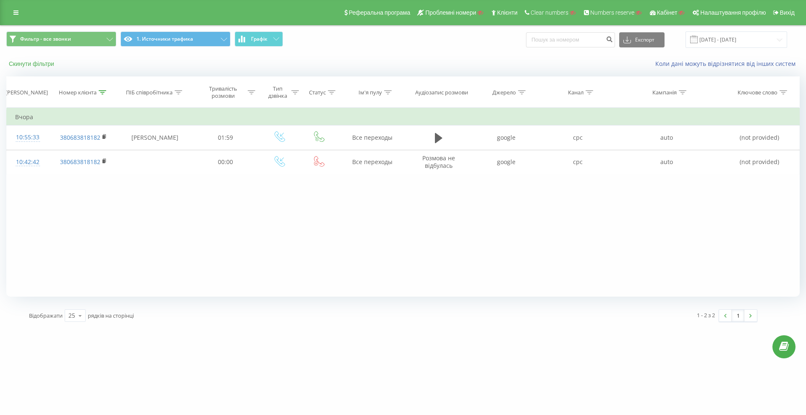
click at [37, 64] on button "Скинути фільтри" at bounding box center [32, 64] width 52 height 8
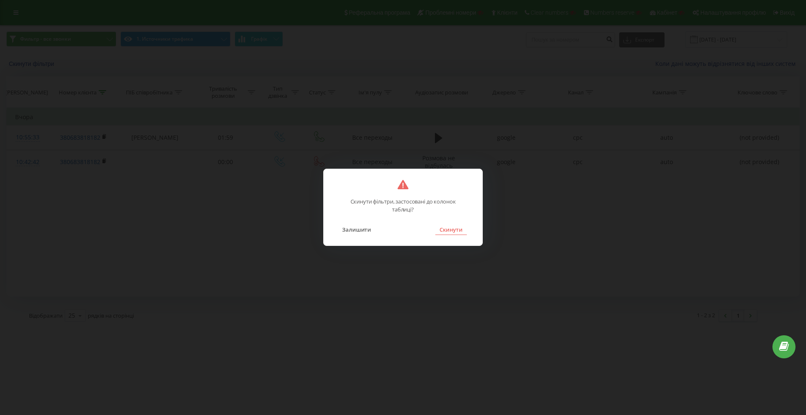
click at [452, 227] on button "Скинути" at bounding box center [450, 229] width 31 height 11
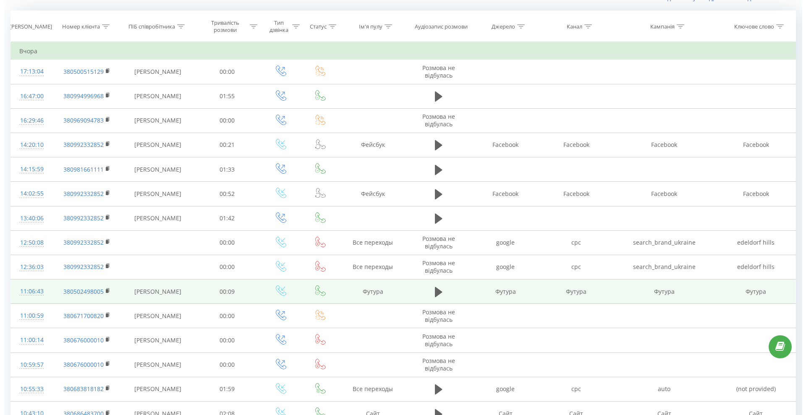
scroll to position [105, 0]
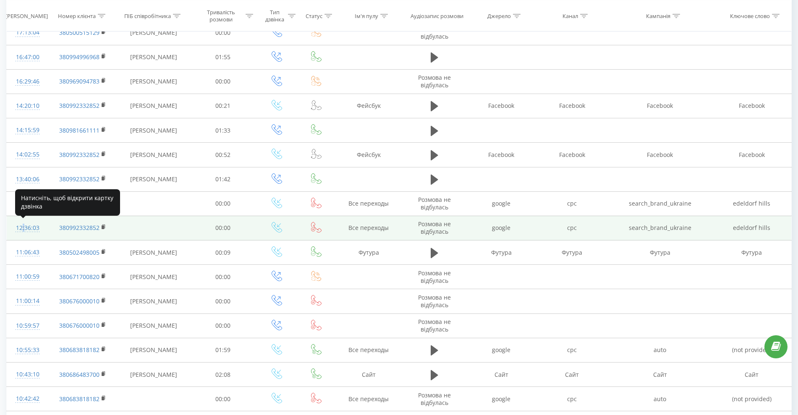
click at [21, 229] on div "12:36:03" at bounding box center [27, 228] width 25 height 16
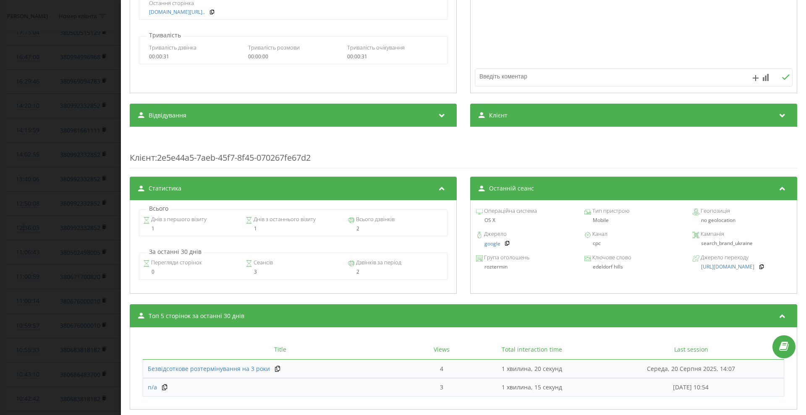
scroll to position [206, 0]
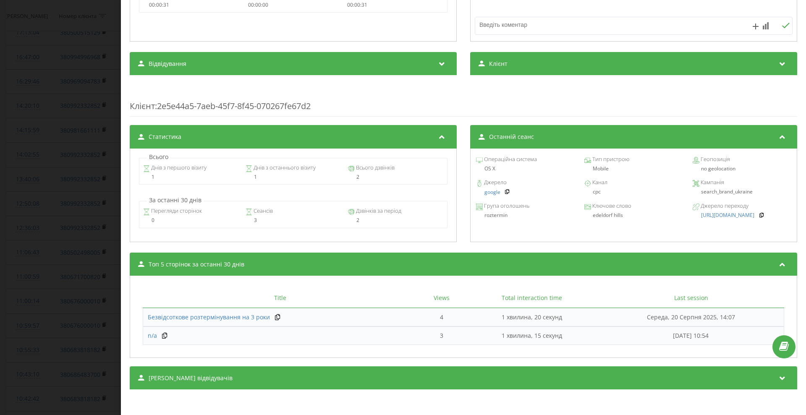
click at [310, 374] on div "Сеанси відвідувачів" at bounding box center [463, 377] width 667 height 23
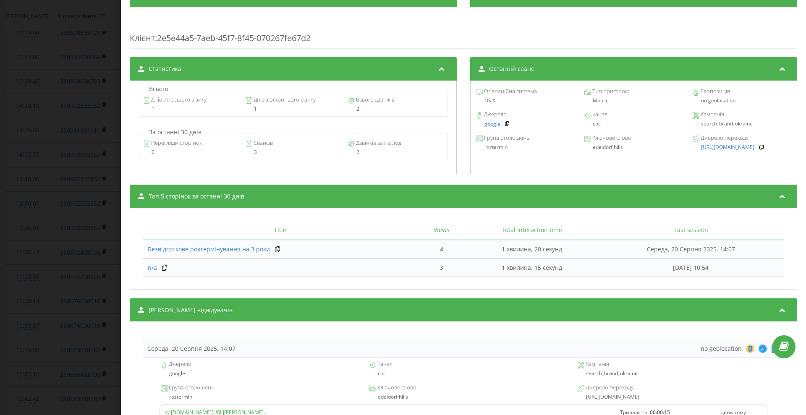
scroll to position [363, 0]
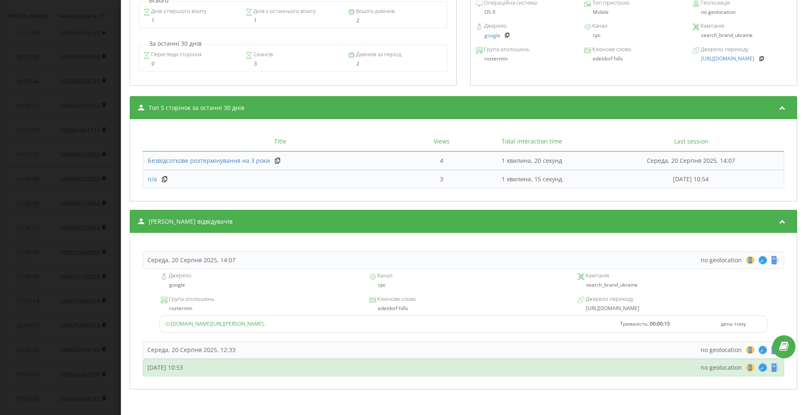
click at [384, 366] on div "Середа, 20 Серпня 2025, 10:53 no geolocation 8 18 28 38 48 58 68 78 88 98 108 1…" at bounding box center [463, 368] width 641 height 18
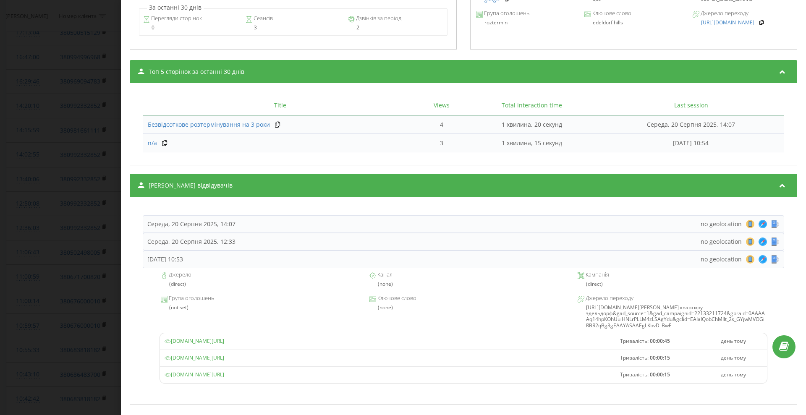
scroll to position [432, 0]
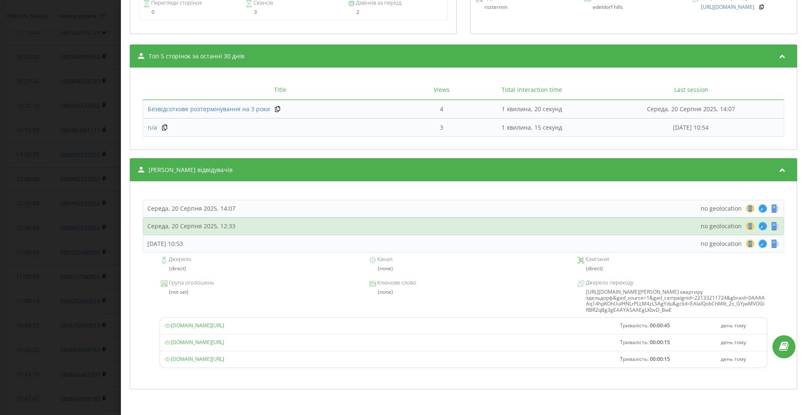
click at [364, 217] on div "Середа, 20 Серпня 2025, 12:33 no geolocation 8 18 28 38 48 58 68 78 88 98 108 1…" at bounding box center [463, 226] width 641 height 18
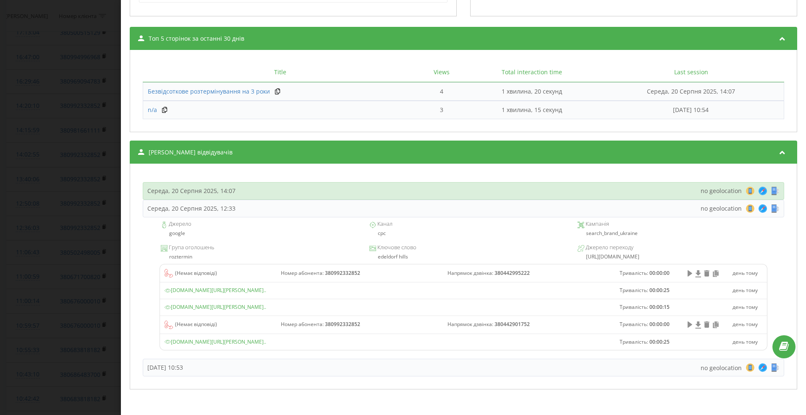
click at [368, 193] on div "Середа, 20 Серпня 2025, 14:07 no geolocation 8 18 28 38 48 58 68 78 88 98 108 1…" at bounding box center [463, 191] width 641 height 18
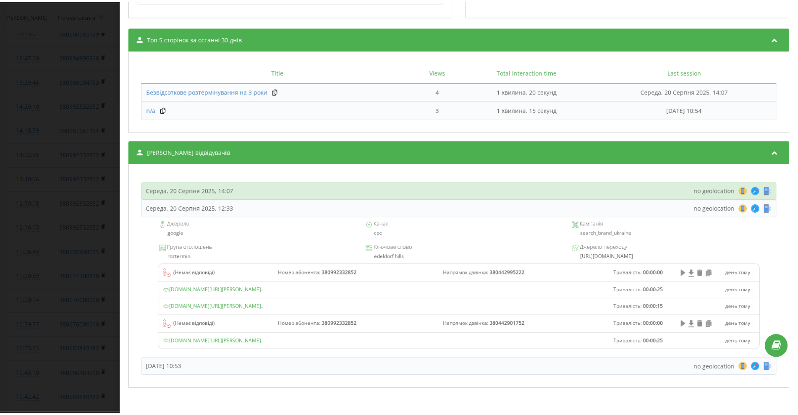
scroll to position [363, 0]
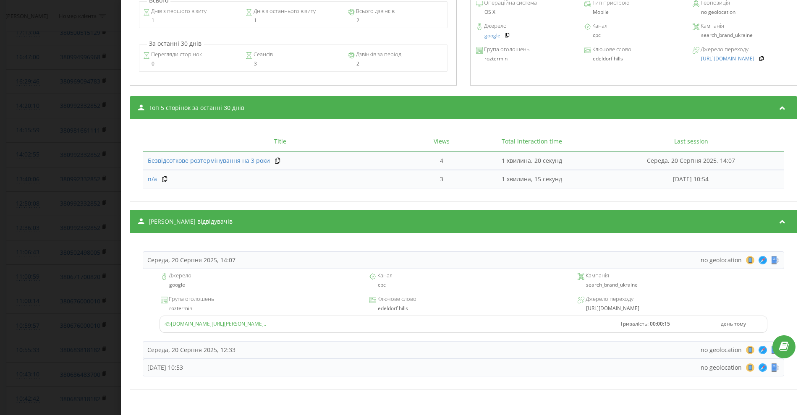
click at [54, 264] on div "Дзвінок : ua13_-1755682563.1412984 Транскрипція Для AI-аналізу майбутніх дзвінк…" at bounding box center [403, 207] width 806 height 415
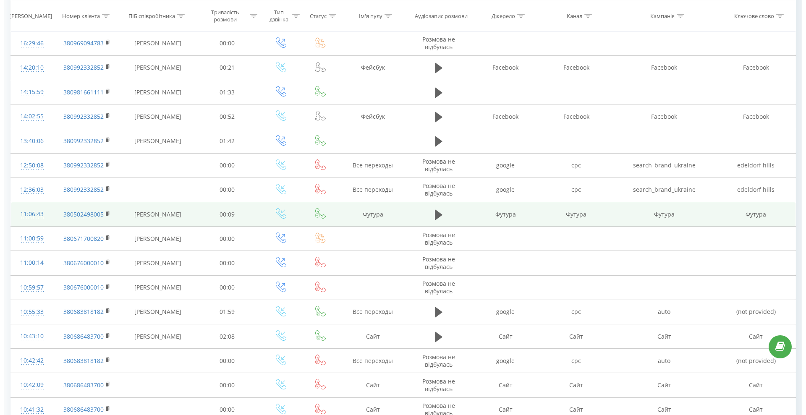
scroll to position [157, 0]
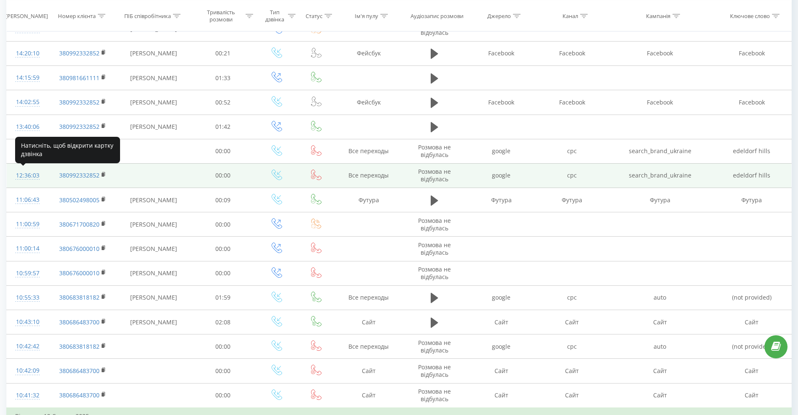
click at [31, 175] on div "12:36:03" at bounding box center [27, 175] width 25 height 16
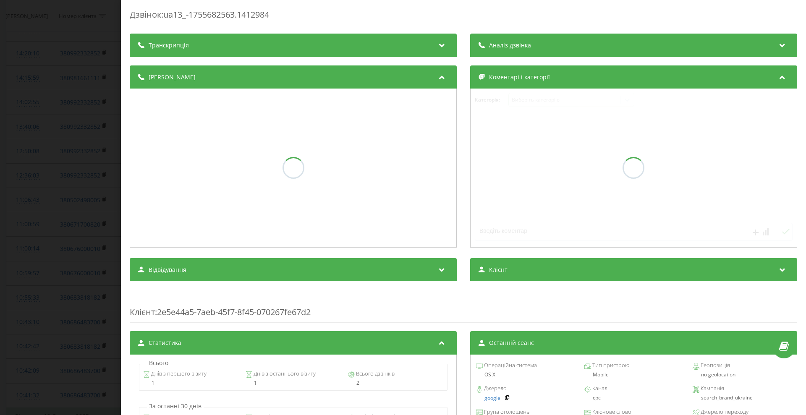
click at [13, 223] on div "Дзвінок : ua13_-1755682563.1412984 Транскрипція Аналіз дзвінка Деталі дзвінка К…" at bounding box center [403, 207] width 806 height 415
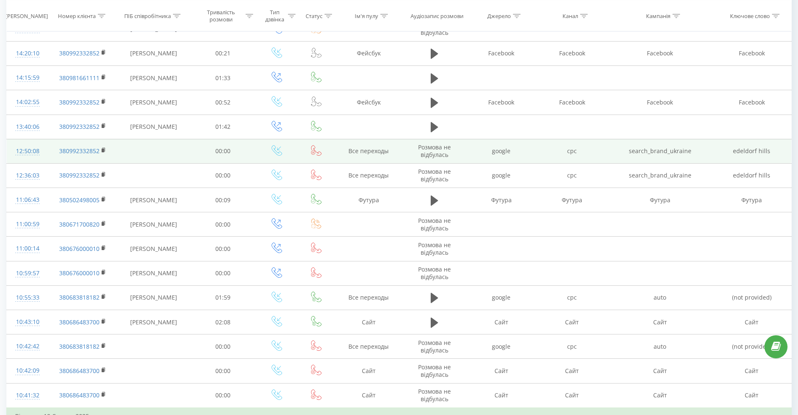
click at [23, 153] on div "12:50:08" at bounding box center [27, 151] width 25 height 16
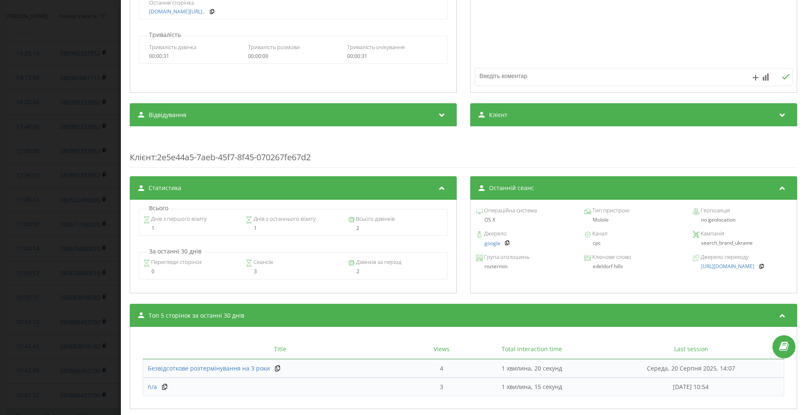
scroll to position [206, 0]
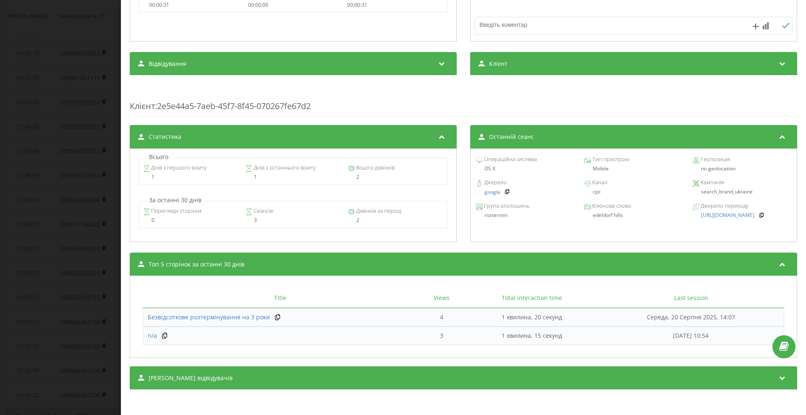
click at [300, 381] on div "Сеанси відвідувачів" at bounding box center [463, 377] width 667 height 23
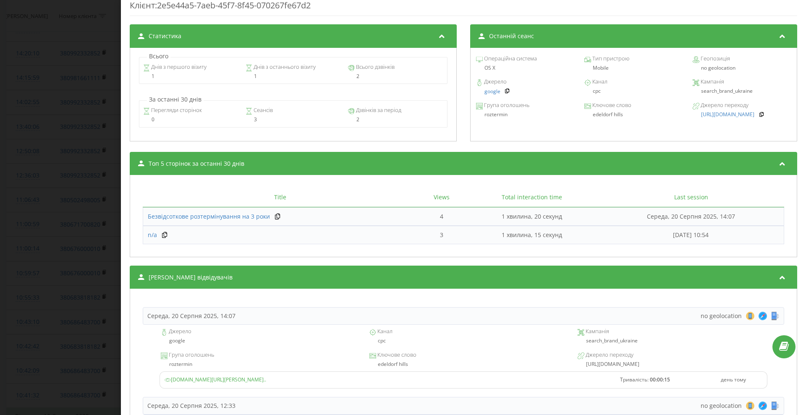
scroll to position [363, 0]
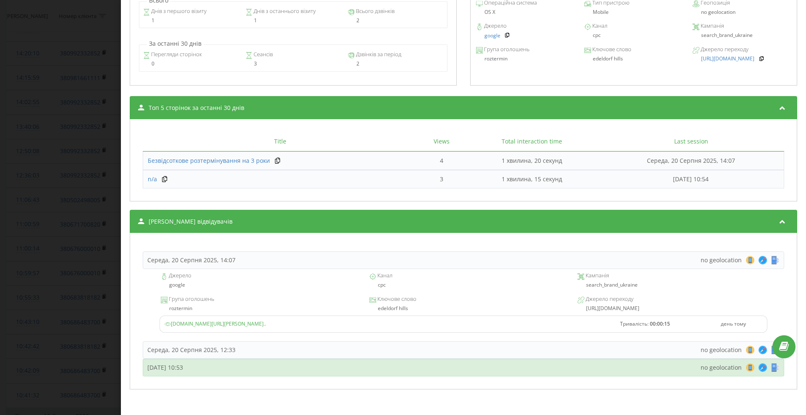
click at [310, 372] on div "Середа, 20 Серпня 2025, 10:53 no geolocation 8 18 28 38 48 58 68 78 88 98 108 1…" at bounding box center [463, 368] width 641 height 18
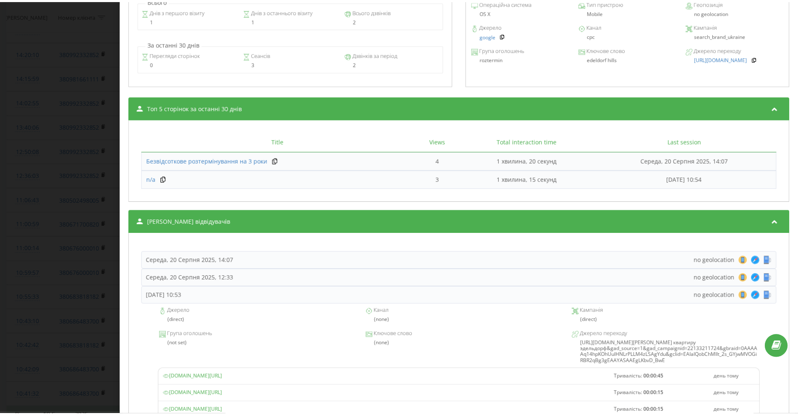
scroll to position [432, 0]
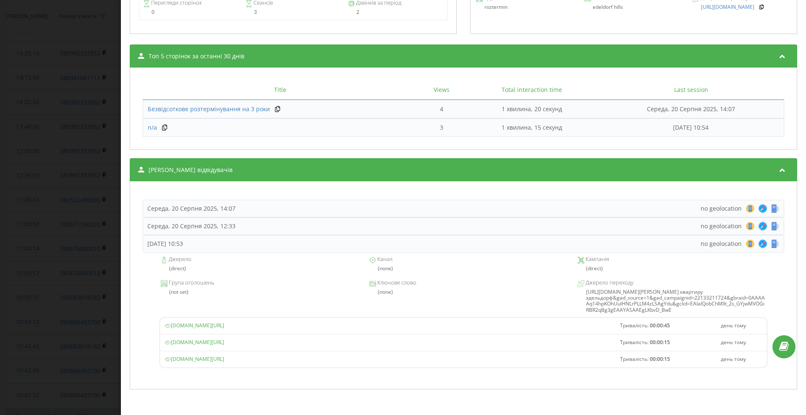
click at [49, 243] on div "Дзвінок : ua13_-1755683408.1416875 Транскрипція Для AI-аналізу майбутніх дзвінк…" at bounding box center [403, 207] width 806 height 415
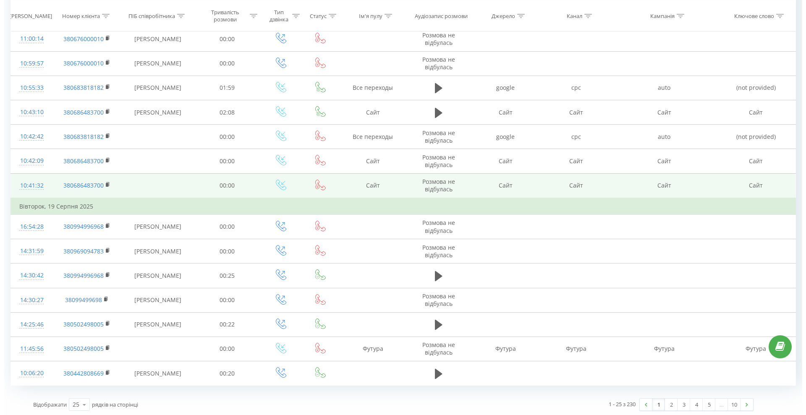
scroll to position [262, 0]
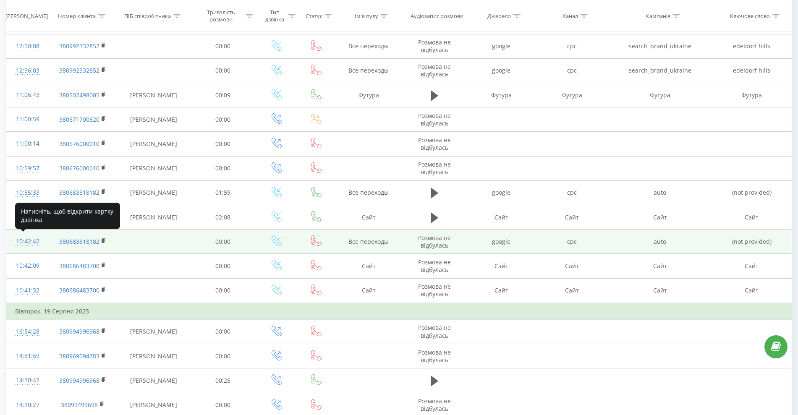
click at [26, 242] on div "10:42:42" at bounding box center [27, 241] width 25 height 16
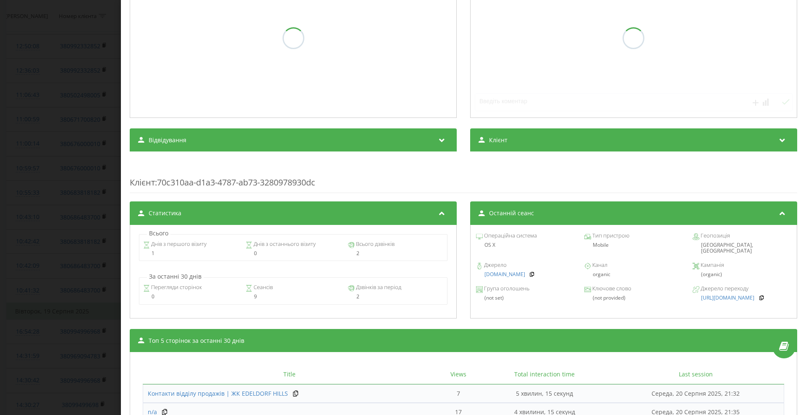
scroll to position [261, 0]
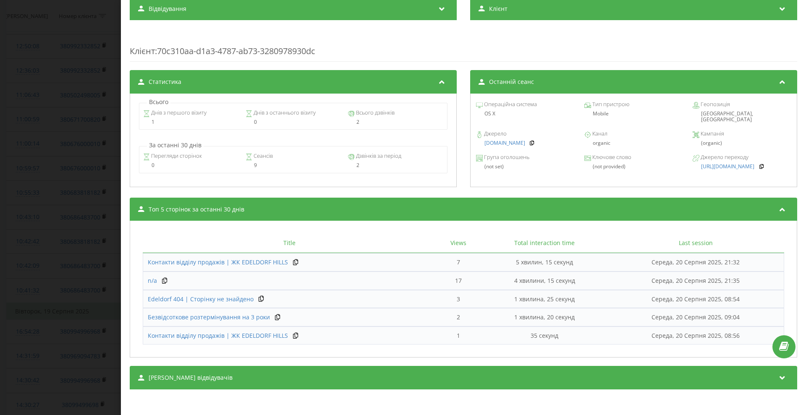
click at [379, 370] on div "Сеанси відвідувачів" at bounding box center [463, 377] width 667 height 23
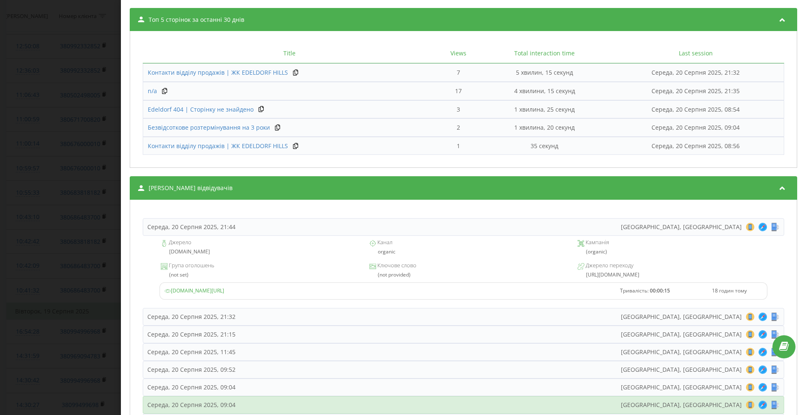
scroll to position [523, 0]
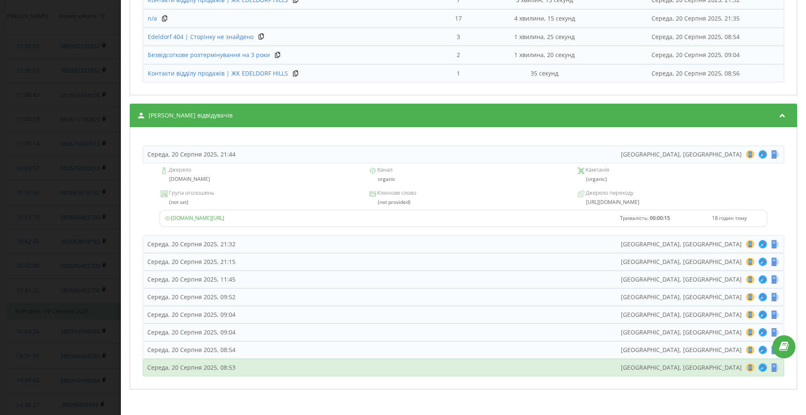
click at [302, 371] on div "Середа, 20 Серпня 2025, 08:53 Kyiv, Ukraine 8 18 28 38 48 58 68 78 88 98 108 11…" at bounding box center [463, 368] width 641 height 18
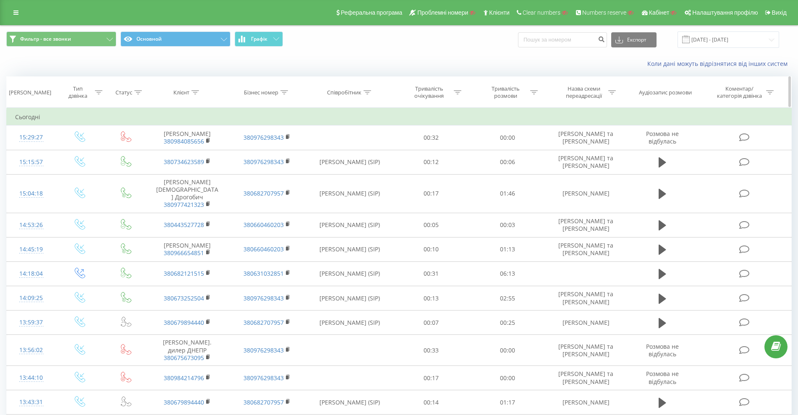
click at [268, 91] on div "Бізнес номер" at bounding box center [261, 92] width 34 height 7
click at [256, 157] on input "text" at bounding box center [267, 152] width 74 height 15
paste input "[PHONE_NUMBER]"
drag, startPoint x: 237, startPoint y: 154, endPoint x: 232, endPoint y: 152, distance: 4.8
click at [232, 153] on input "[PHONE_NUMBER]" at bounding box center [267, 152] width 74 height 15
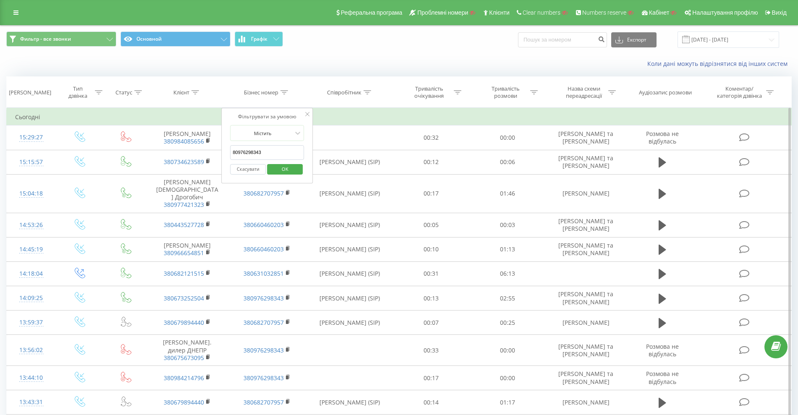
type input "380976298343"
click button "OK" at bounding box center [285, 169] width 36 height 10
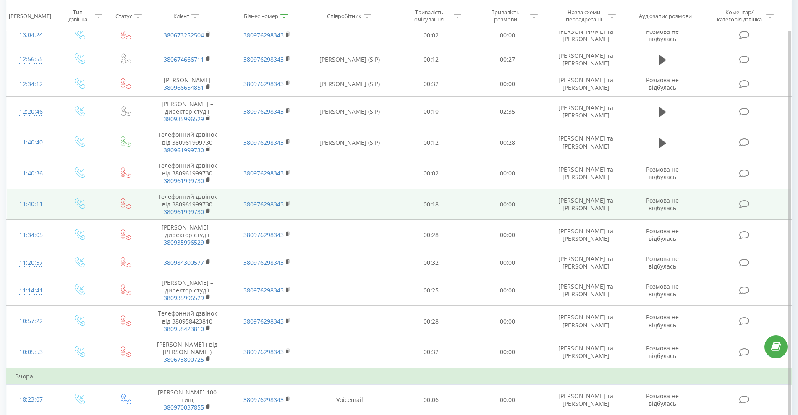
scroll to position [262, 0]
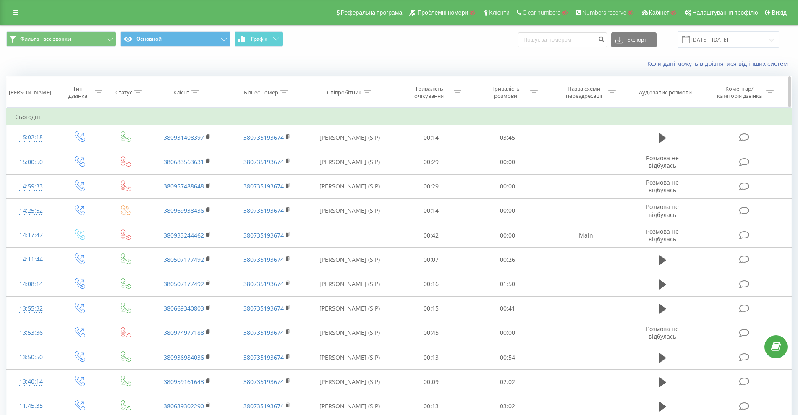
click at [190, 91] on div "Клієнт" at bounding box center [186, 92] width 26 height 7
click at [172, 153] on input "text" at bounding box center [188, 152] width 74 height 15
paste input "380953236662"
type input "380953236662"
click at [201, 168] on span "OK" at bounding box center [204, 168] width 23 height 13
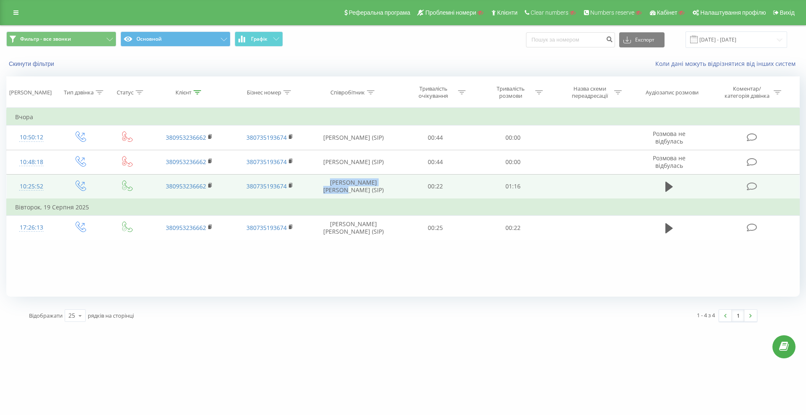
copy td "[PERSON_NAME] [PERSON_NAME]"
drag, startPoint x: 317, startPoint y: 182, endPoint x: 388, endPoint y: 185, distance: 71.0
click at [388, 185] on td "[PERSON_NAME] [PERSON_NAME] (SIP)" at bounding box center [353, 186] width 87 height 25
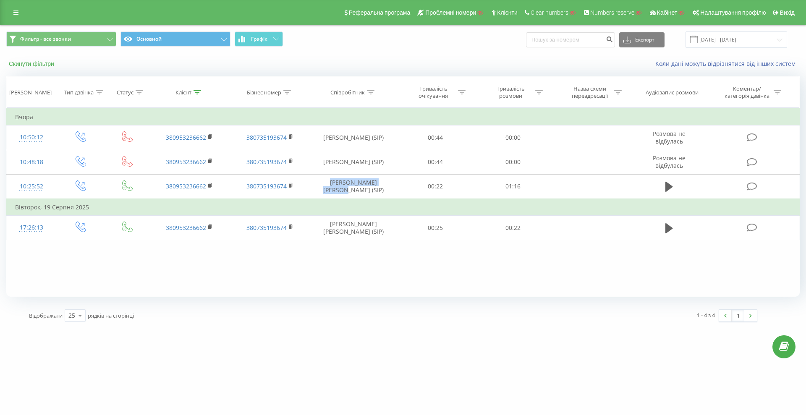
click at [32, 64] on button "Скинути фільтри" at bounding box center [32, 64] width 52 height 8
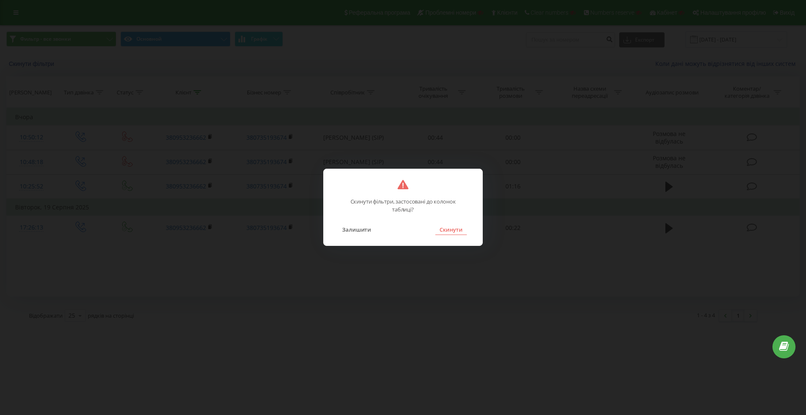
click at [446, 227] on button "Скинути" at bounding box center [450, 229] width 31 height 11
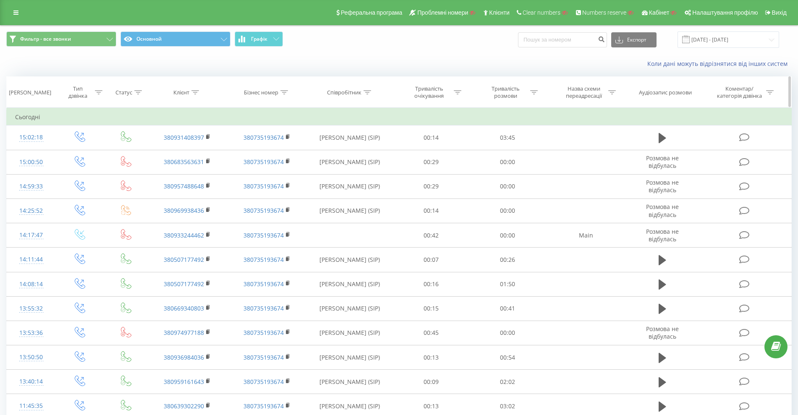
drag, startPoint x: 355, startPoint y: 98, endPoint x: 354, endPoint y: 90, distance: 8.4
click at [355, 97] on th "Співробітник" at bounding box center [350, 92] width 86 height 31
click at [354, 89] on div "Співробітник" at bounding box center [344, 92] width 34 height 7
click at [339, 153] on input "text" at bounding box center [350, 152] width 74 height 15
paste input "[PERSON_NAME] [PERSON_NAME]"
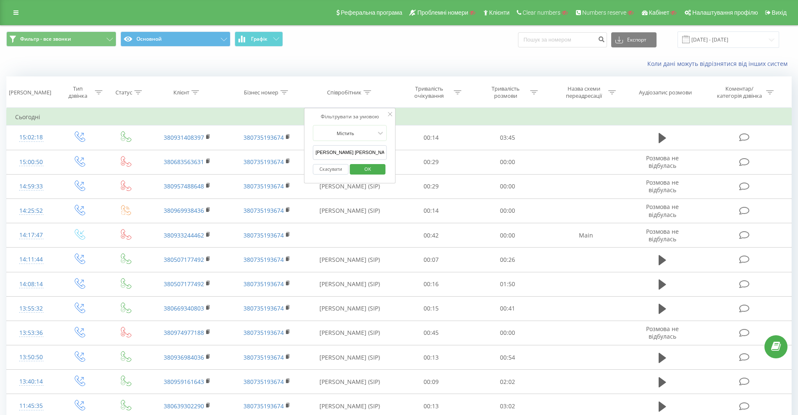
type input "[PERSON_NAME] [PERSON_NAME]"
click at [370, 172] on span "OK" at bounding box center [367, 168] width 23 height 13
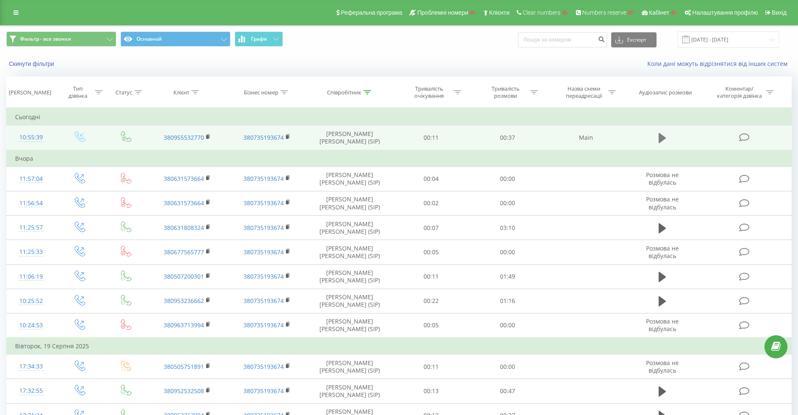
click at [663, 140] on icon at bounding box center [662, 138] width 8 height 12
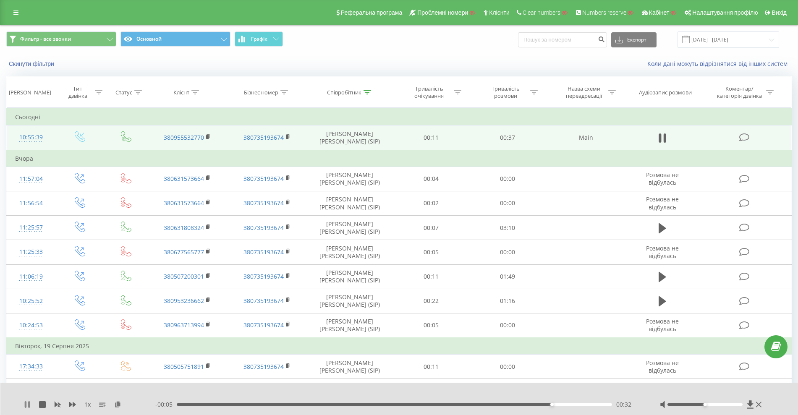
click at [26, 405] on icon at bounding box center [26, 404] width 2 height 7
drag, startPoint x: 367, startPoint y: 132, endPoint x: 311, endPoint y: 128, distance: 56.0
click at [311, 128] on td "[PERSON_NAME] [PERSON_NAME] (SIP)" at bounding box center [350, 137] width 86 height 25
copy td "[PERSON_NAME] [PERSON_NAME]"
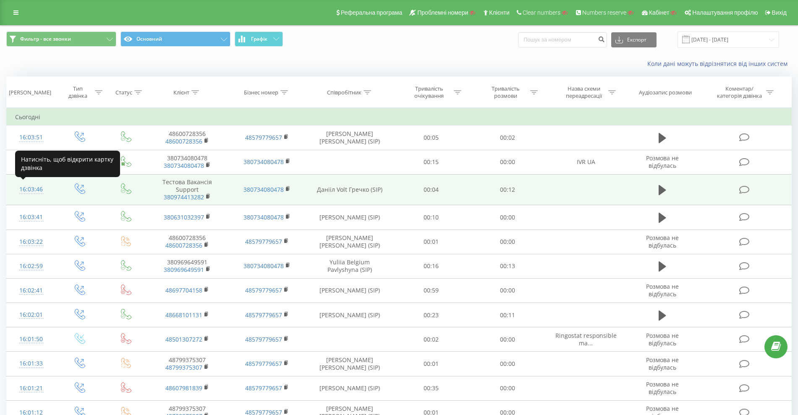
click at [30, 191] on div "16:03:46" at bounding box center [31, 189] width 32 height 16
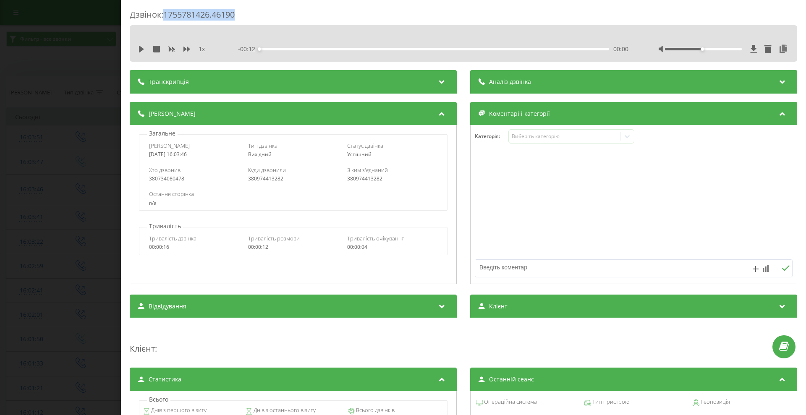
drag, startPoint x: 254, startPoint y: 16, endPoint x: 165, endPoint y: 14, distance: 88.6
click at [165, 14] on div "Дзвінок : 1755781426.46190" at bounding box center [463, 17] width 667 height 16
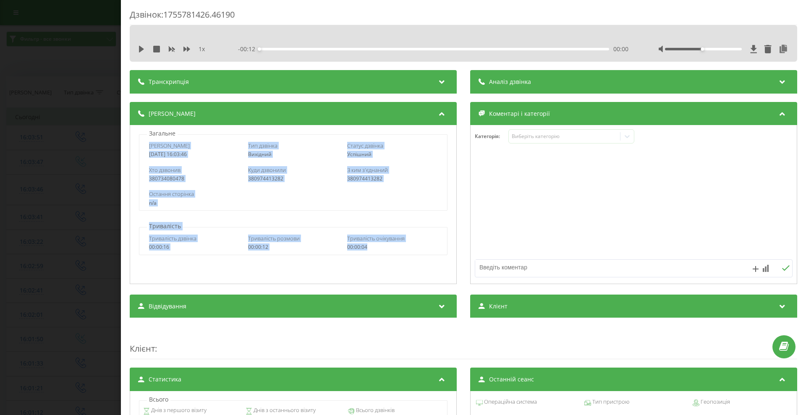
drag, startPoint x: 148, startPoint y: 148, endPoint x: 389, endPoint y: 245, distance: 260.6
click at [389, 245] on div "Загальне Дата дзвінка 2025-08-21 16:03:46 Тип дзвінка Вихідний Статус дзвінка У…" at bounding box center [293, 204] width 327 height 159
copy div "Дата дзвінка 2025-08-21 16:03:46 Тип дзвінка Вихідний Статус дзвінка Успішний Х…"
click at [38, 225] on div "Дзвінок : 1755781426.46190 1 x - 00:12 00:00 00:00 Транскрипція Для AI-аналізу …" at bounding box center [403, 207] width 806 height 415
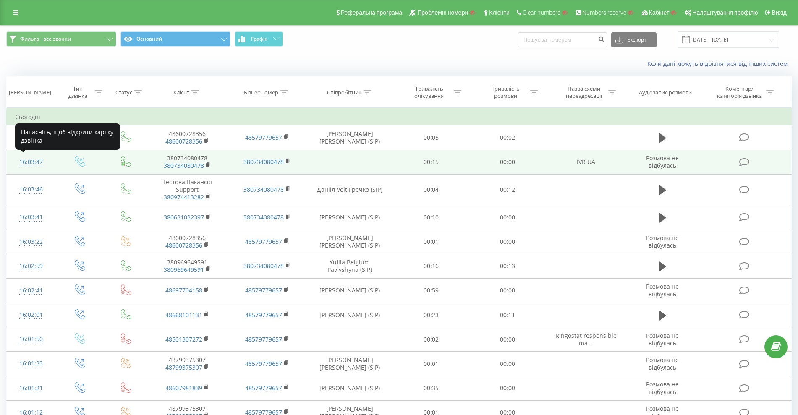
click at [26, 157] on div "16:03:47" at bounding box center [31, 162] width 32 height 16
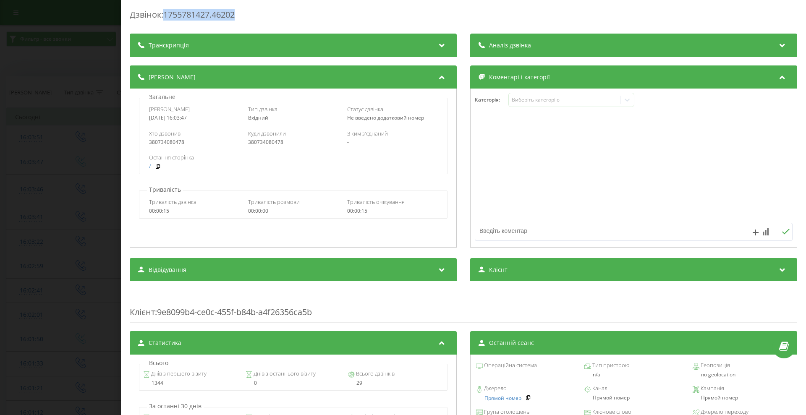
copy div "1755781427.46202"
drag, startPoint x: 264, startPoint y: 15, endPoint x: 166, endPoint y: 14, distance: 98.2
click at [166, 14] on div "Дзвінок : 1755781427.46202" at bounding box center [463, 17] width 667 height 16
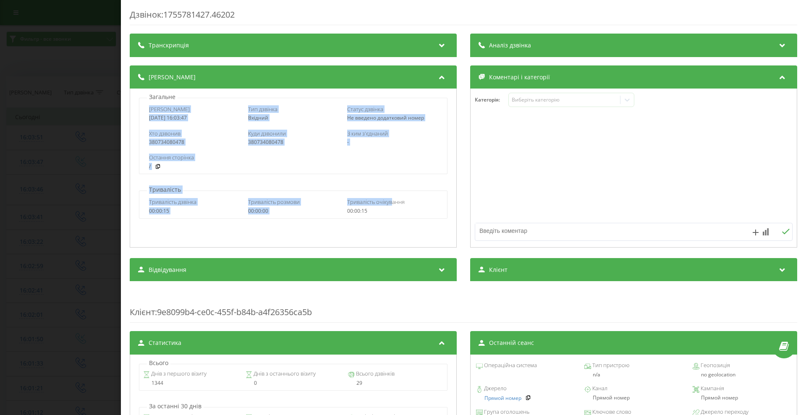
drag, startPoint x: 149, startPoint y: 108, endPoint x: 388, endPoint y: 205, distance: 258.2
click at [388, 205] on div "Загальне Дата дзвінка 2025-08-21 16:03:47 Тип дзвінка Вхідний Статус дзвінка Не…" at bounding box center [293, 168] width 327 height 159
copy div "Дата дзвінка 2025-08-21 16:03:47 Тип дзвінка Вхідний Статус дзвінка Не введено …"
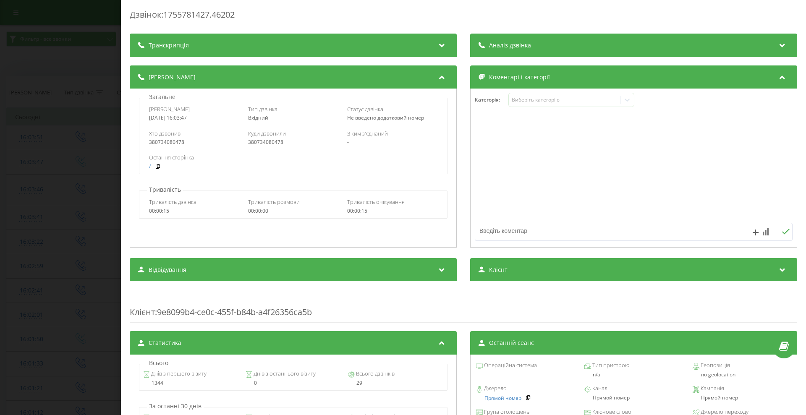
click at [386, 211] on div "00:00:15" at bounding box center [392, 211] width 90 height 6
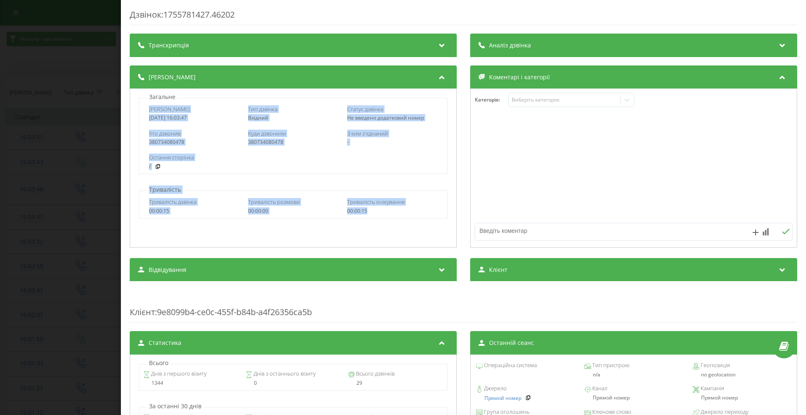
copy div "Дата дзвінка 2025-08-21 16:03:47 Тип дзвінка Вхідний Статус дзвінка Не введено …"
drag, startPoint x: 375, startPoint y: 211, endPoint x: 152, endPoint y: 116, distance: 242.2
click at [147, 112] on div "Загальне Дата дзвінка 2025-08-21 16:03:47 Тип дзвінка Вхідний Статус дзвінка Не…" at bounding box center [293, 168] width 327 height 159
click at [247, 167] on div "/" at bounding box center [293, 167] width 288 height 6
click at [217, 147] on div "Хто дзвонив 380734080478 Куди дзвонили 380734080478 З ким з'єднаний -" at bounding box center [292, 137] width 307 height 24
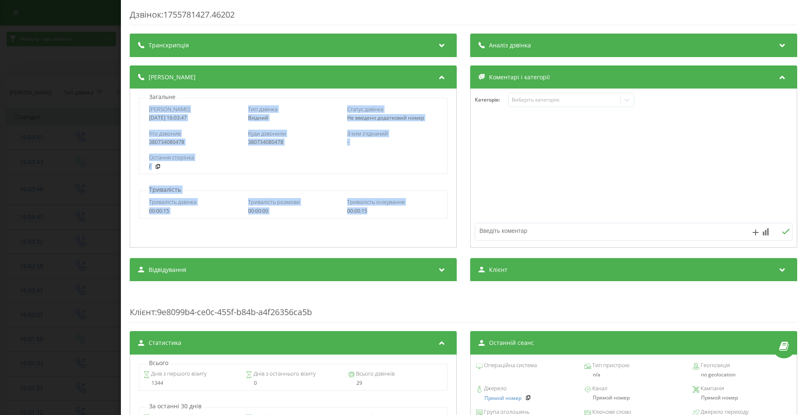
click at [254, 146] on div "Хто дзвонив 380734080478 Куди дзвонили 380734080478 З ким з'єднаний -" at bounding box center [292, 137] width 307 height 24
click at [57, 215] on div "Дзвінок : 1755781427.46202 Транскрипція Для AI-аналізу майбутніх дзвінків налаш…" at bounding box center [403, 207] width 806 height 415
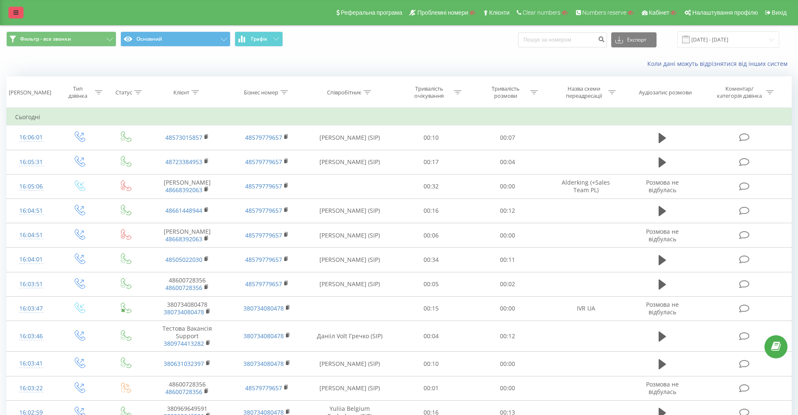
click at [16, 11] on icon at bounding box center [15, 13] width 5 height 6
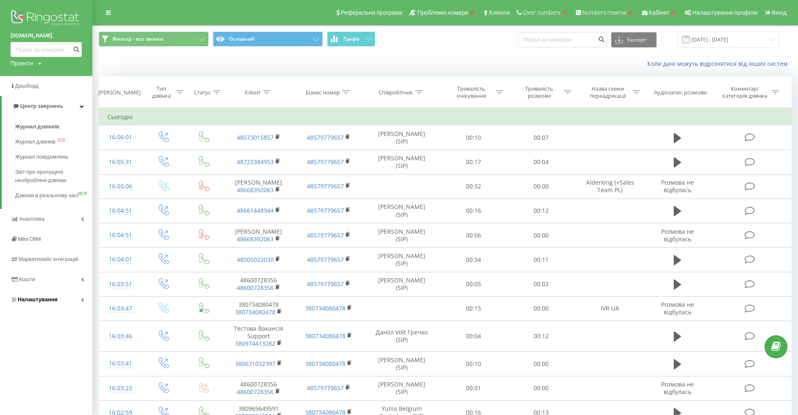
click at [47, 303] on span "Налаштування" at bounding box center [38, 299] width 40 height 6
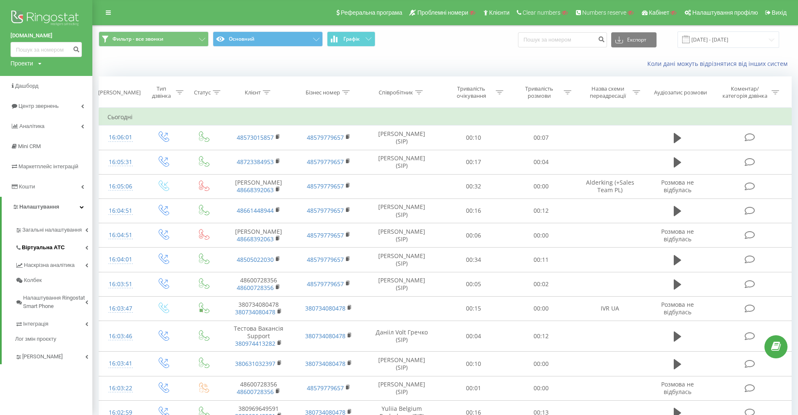
click at [51, 246] on span "Віртуальна АТС" at bounding box center [43, 247] width 43 height 8
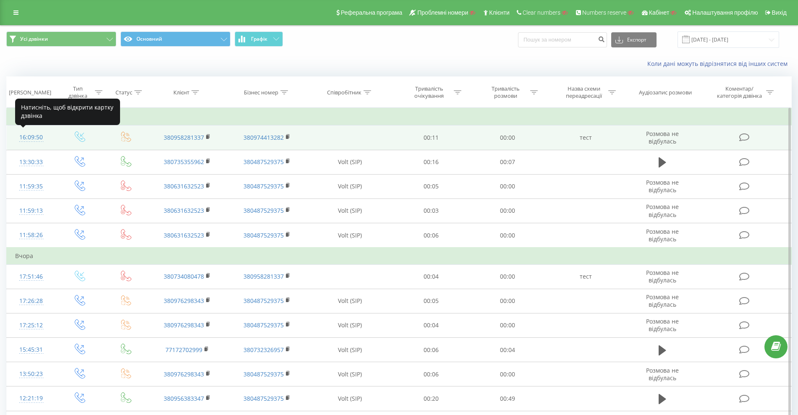
click at [30, 137] on div "16:09:50" at bounding box center [31, 137] width 32 height 16
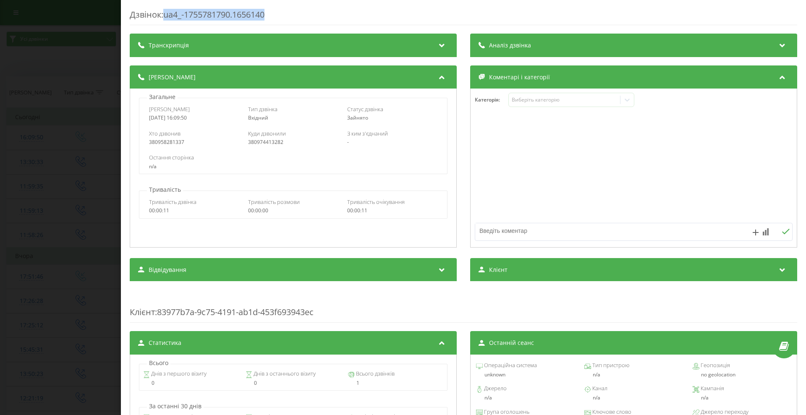
drag, startPoint x: 286, startPoint y: 14, endPoint x: 167, endPoint y: 17, distance: 119.2
click at [167, 17] on div "Дзвінок : ua4_-1755781790.1656140" at bounding box center [463, 17] width 667 height 16
copy div "ua4_-1755781790.1656140"
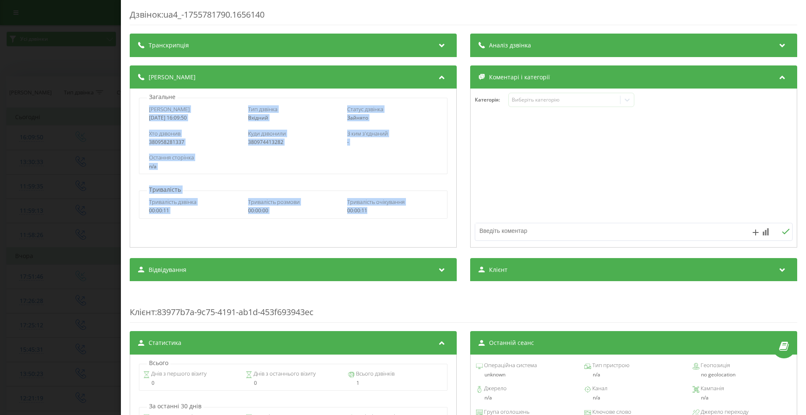
drag, startPoint x: 145, startPoint y: 107, endPoint x: 394, endPoint y: 210, distance: 269.2
click at [394, 210] on div "Загальне Дата дзвінка 2025-08-21 16:09:50 Тип дзвінка Вхідний Статус дзвінка За…" at bounding box center [293, 168] width 327 height 159
copy div "Дата дзвінка 2025-08-21 16:09:50 Тип дзвінка Вхідний Статус дзвінка Зайнято Хто…"
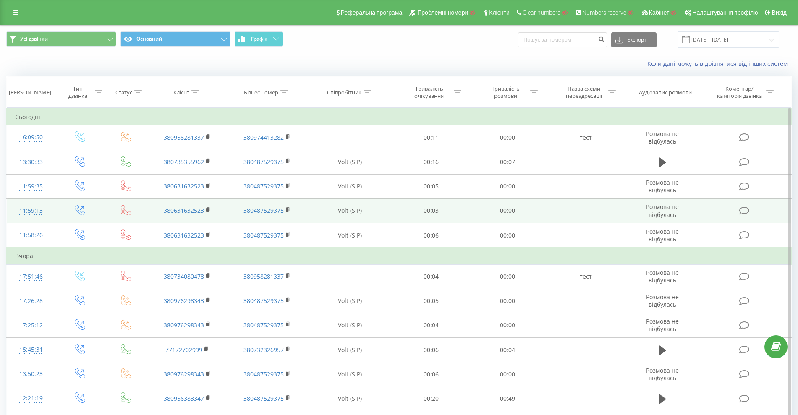
click at [62, 218] on td at bounding box center [79, 210] width 49 height 24
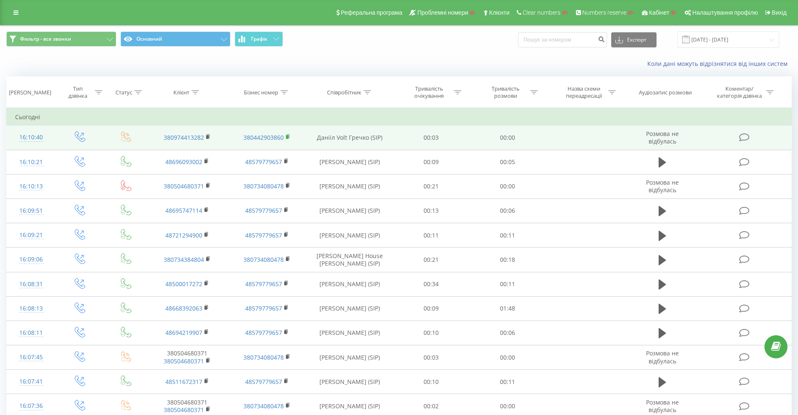
click at [288, 135] on rect at bounding box center [287, 137] width 3 height 4
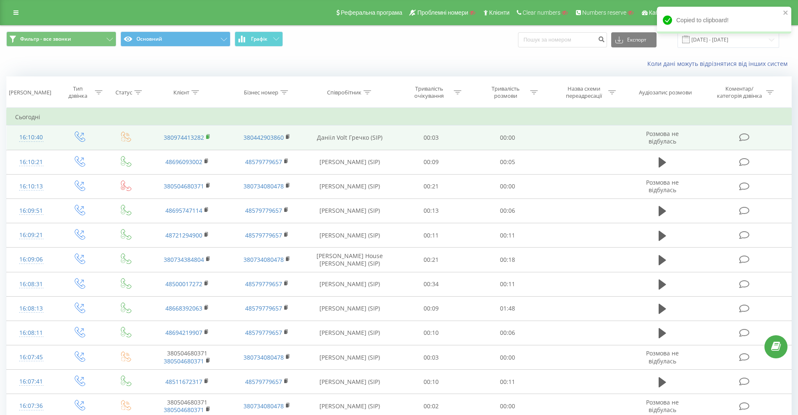
click at [209, 136] on icon at bounding box center [208, 137] width 5 height 6
